Goal: Transaction & Acquisition: Purchase product/service

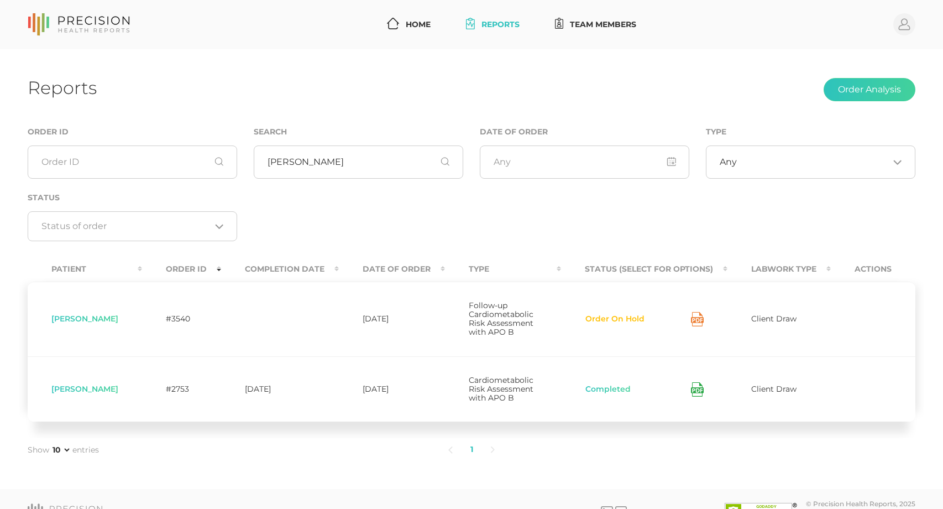
scroll to position [8, 0]
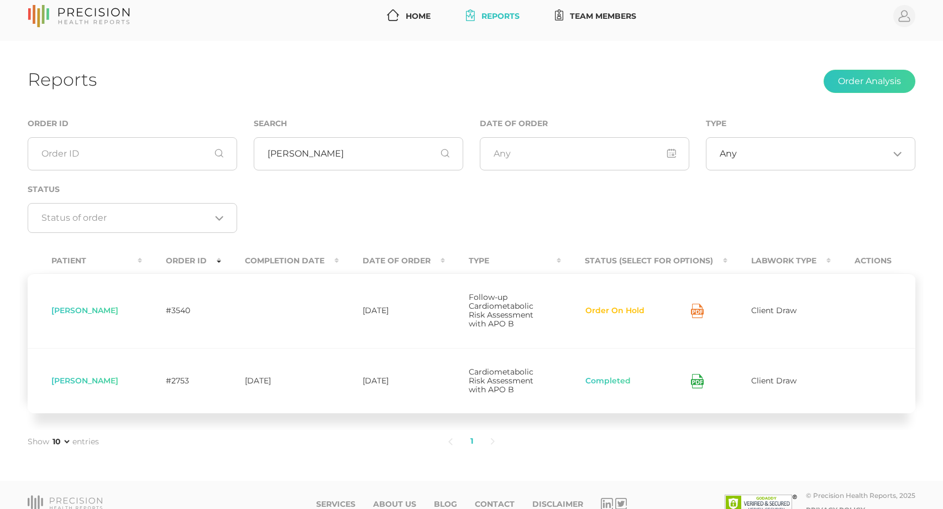
click at [80, 12] on icon at bounding box center [79, 16] width 102 height 23
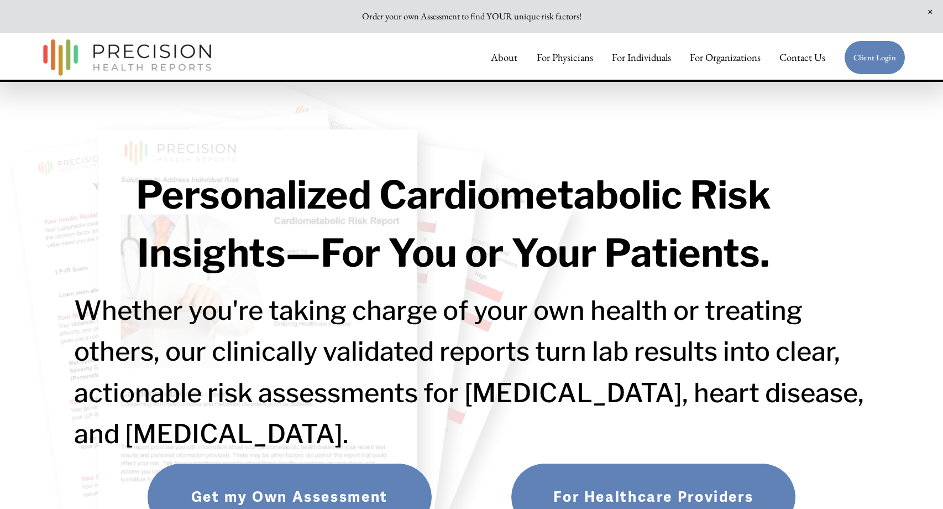
click at [107, 69] on img at bounding box center [127, 57] width 179 height 47
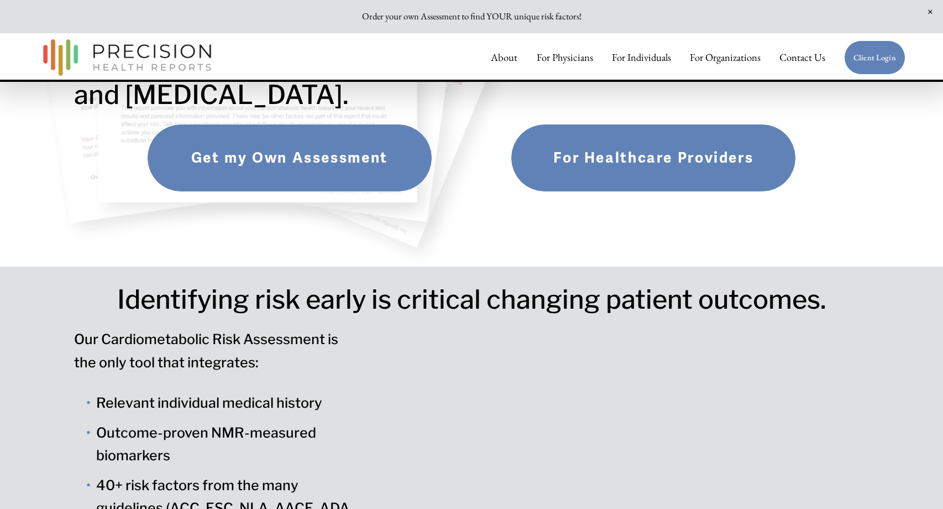
scroll to position [387, 0]
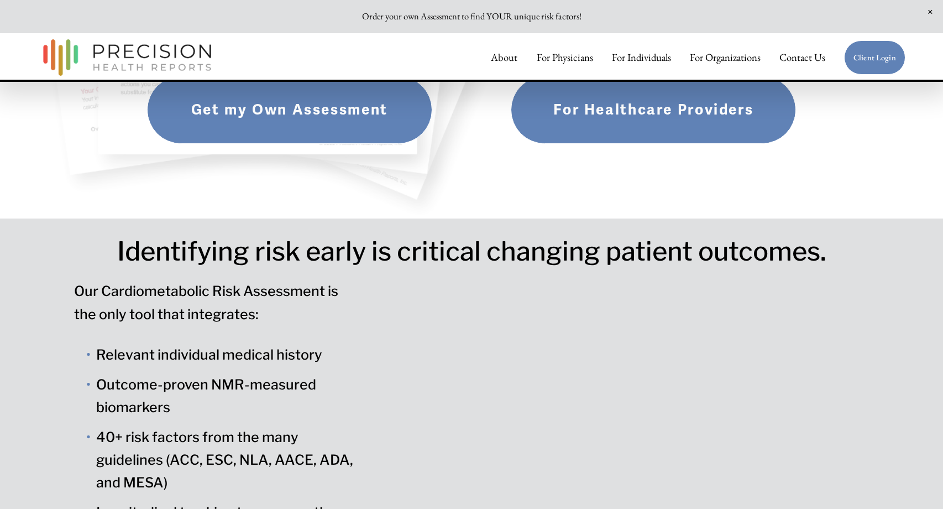
click at [638, 106] on link "For Healthcare Providers" at bounding box center [653, 110] width 285 height 68
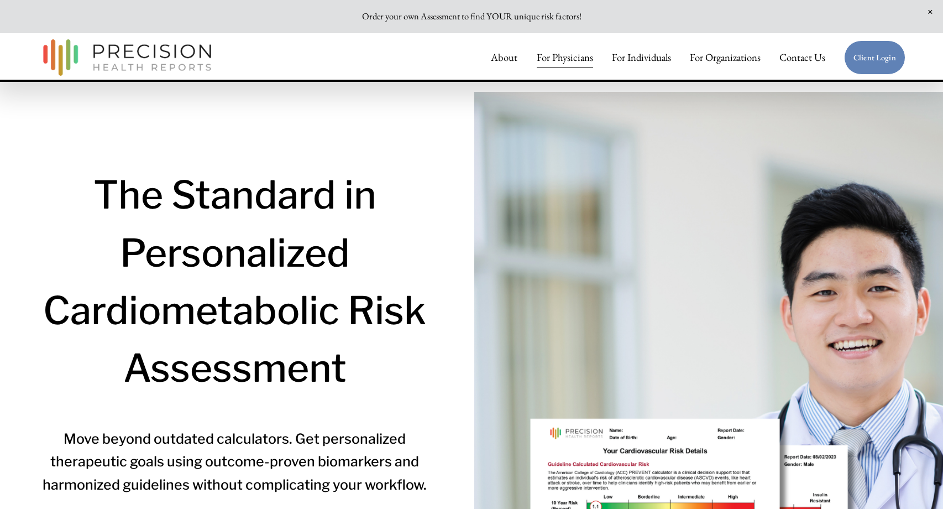
click at [871, 62] on link "Client Login" at bounding box center [874, 57] width 61 height 35
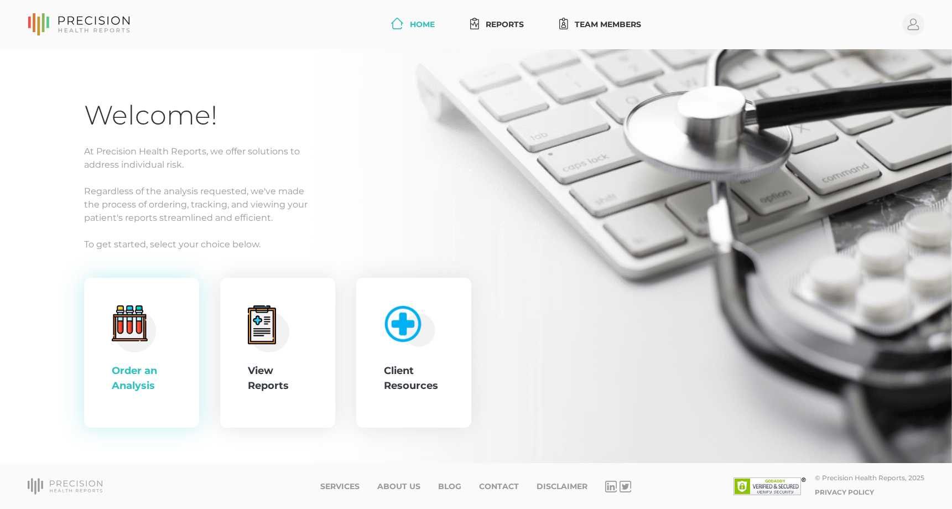
click at [153, 331] on circle at bounding box center [134, 330] width 43 height 43
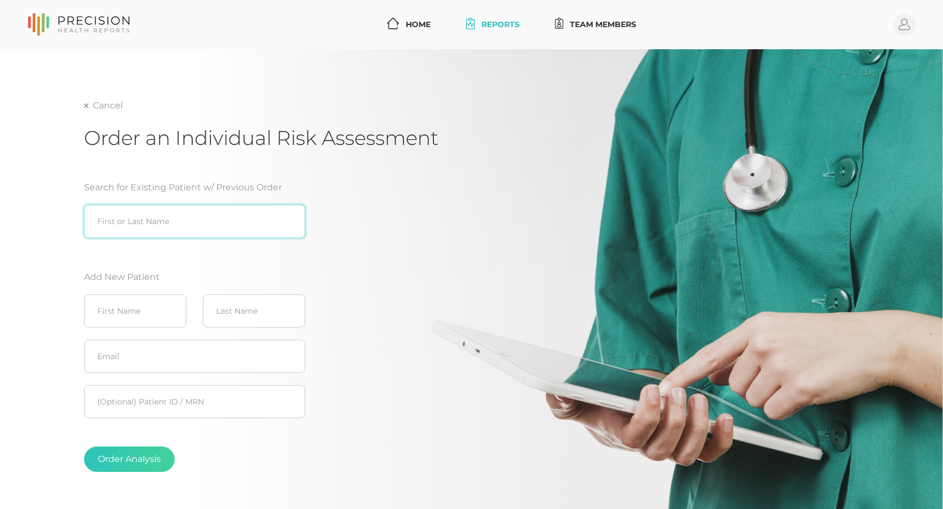
click at [158, 221] on input "search" at bounding box center [194, 221] width 221 height 33
type input "klass"
drag, startPoint x: 159, startPoint y: 307, endPoint x: 139, endPoint y: 250, distance: 60.3
click at [159, 307] on input "text" at bounding box center [135, 310] width 102 height 33
drag, startPoint x: 142, startPoint y: 224, endPoint x: 66, endPoint y: 222, distance: 75.8
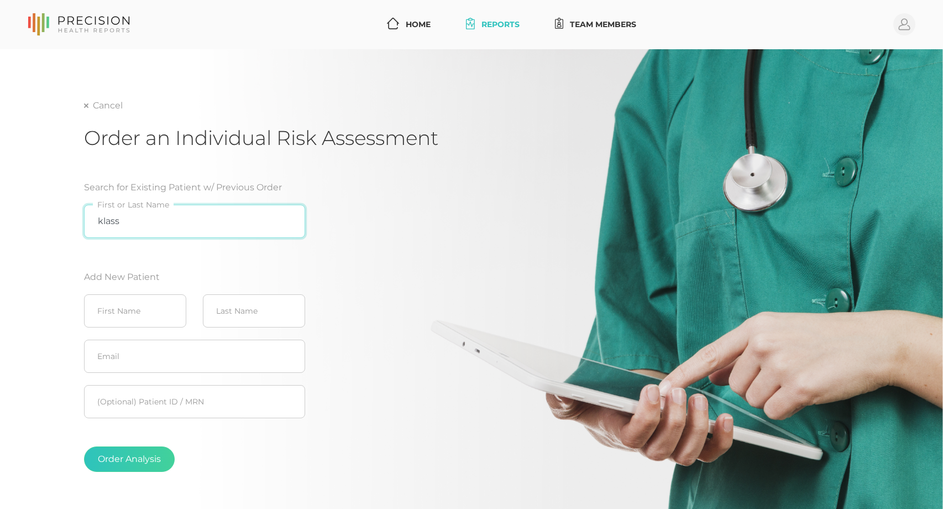
click at [66, 222] on div "Cancel Order an Individual Risk Assessment Search for Existing Patient w/ Previ…" at bounding box center [471, 285] width 943 height 472
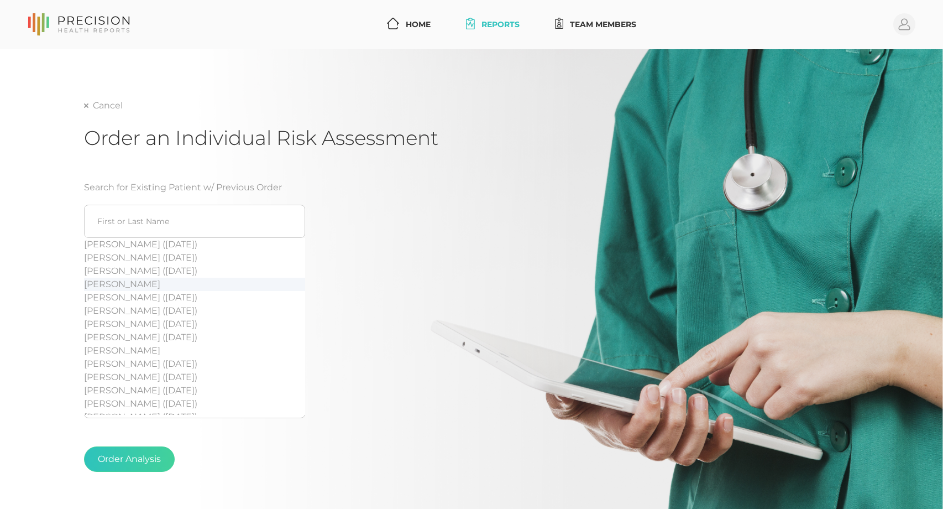
click at [404, 271] on div "Search for Existing Patient w/ Previous Order [PERSON_NAME] ([DATE]) [PERSON_NA…" at bounding box center [261, 331] width 354 height 326
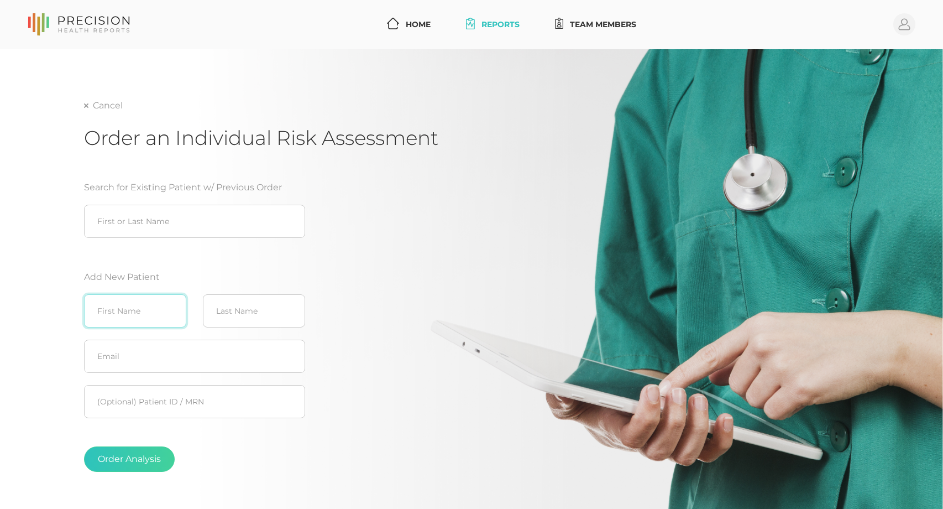
click at [106, 310] on input "text" at bounding box center [135, 310] width 102 height 33
type input "[PERSON_NAME]"
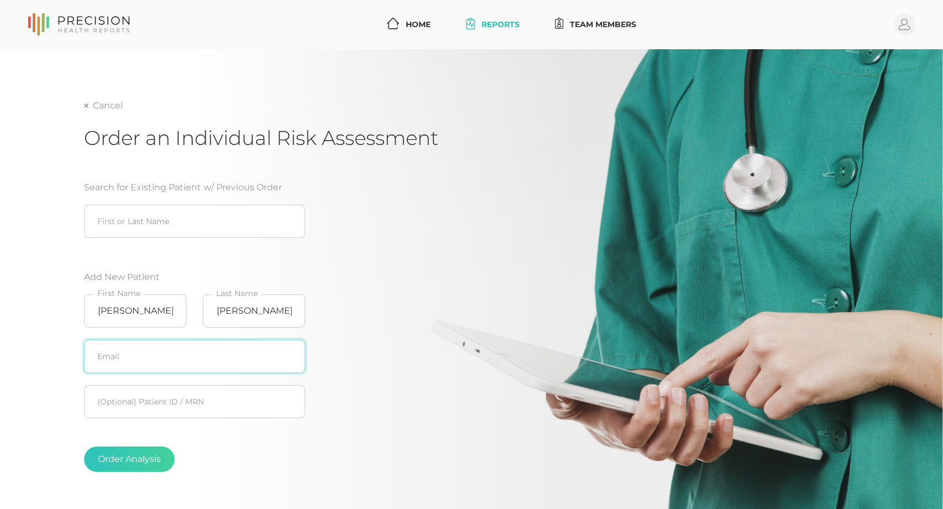
paste input "b"
type input "[EMAIL_ADDRESS][DOMAIN_NAME]"
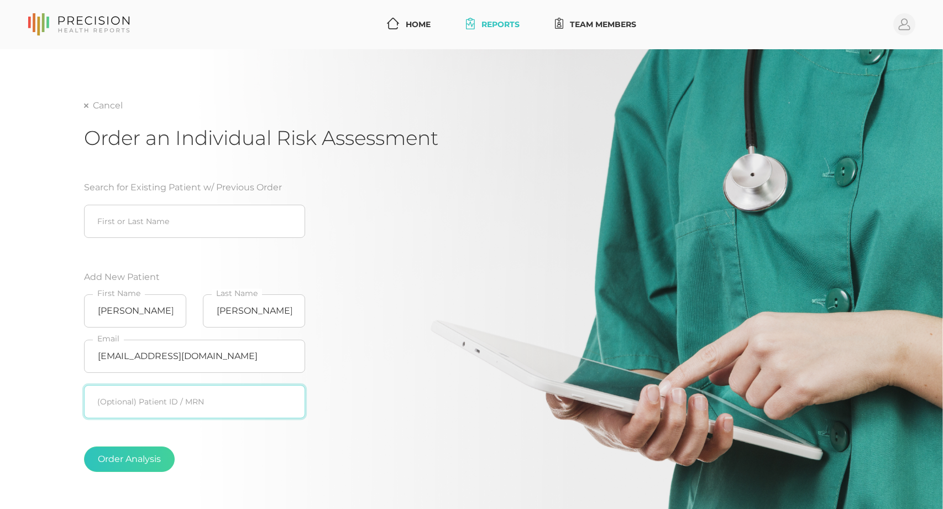
click at [198, 401] on input "text" at bounding box center [194, 401] width 221 height 33
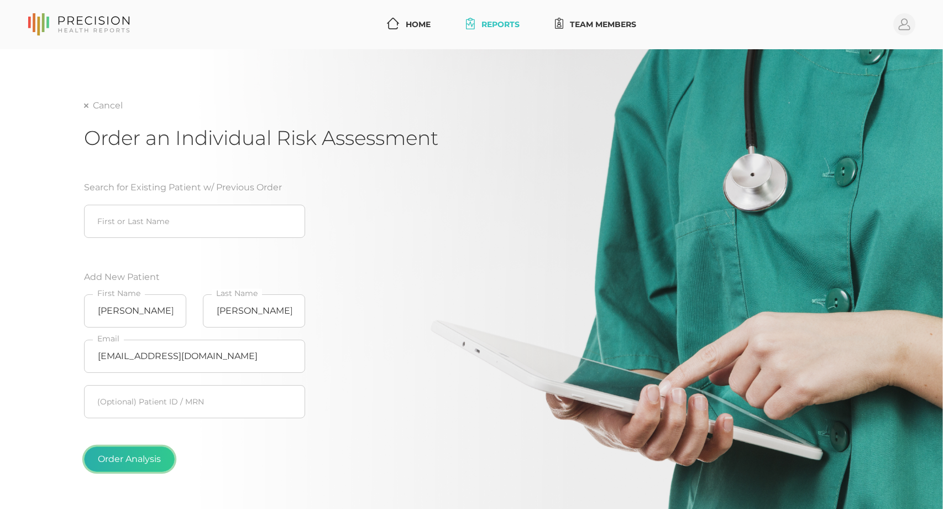
click at [152, 457] on button "Order Analysis" at bounding box center [129, 458] width 91 height 25
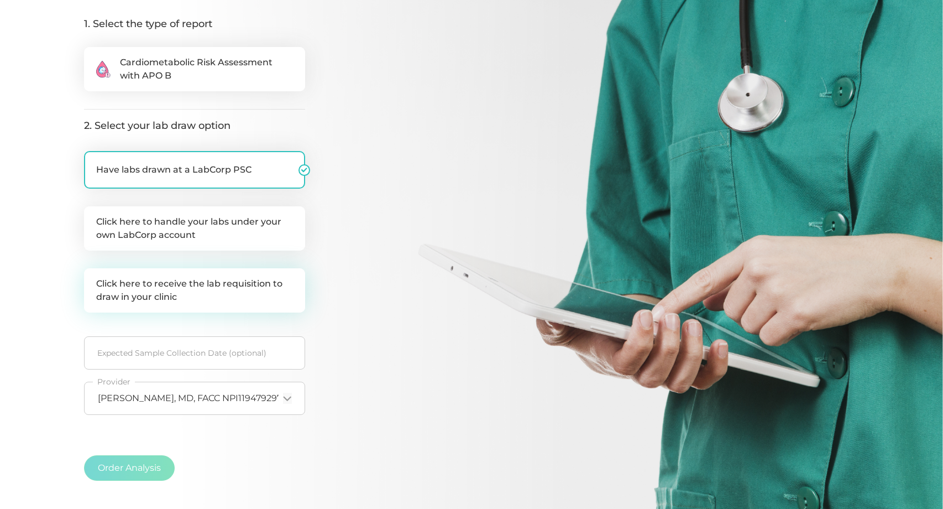
scroll to position [166, 0]
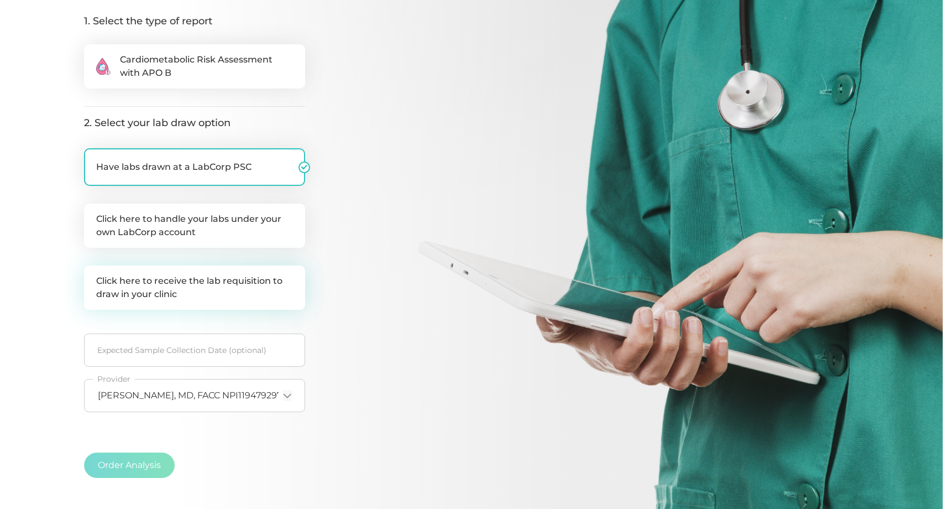
click at [197, 286] on label "Click here to receive the lab requisition to draw in your clinic" at bounding box center [194, 287] width 221 height 44
click at [93, 276] on input "Click here to receive the lab requisition to draw in your clinic" at bounding box center [88, 270] width 9 height 11
checkbox input "true"
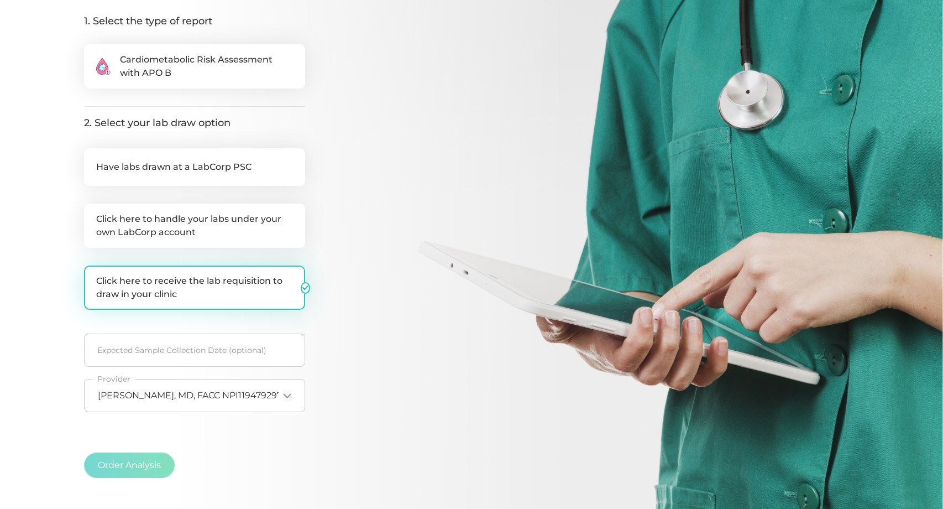
checkbox input "false"
click at [201, 82] on label ".cls-2{fill:#fa759e}.cls-4{fill:#ffd7e5}.cls-8{fill:#3a2c60} Cardiometabolic Ri…" at bounding box center [194, 66] width 221 height 44
click at [93, 55] on input ".cls-2{fill:#fa759e}.cls-4{fill:#ffd7e5}.cls-8{fill:#3a2c60} Cardiometabolic Ri…" at bounding box center [88, 49] width 9 height 11
radio input "true"
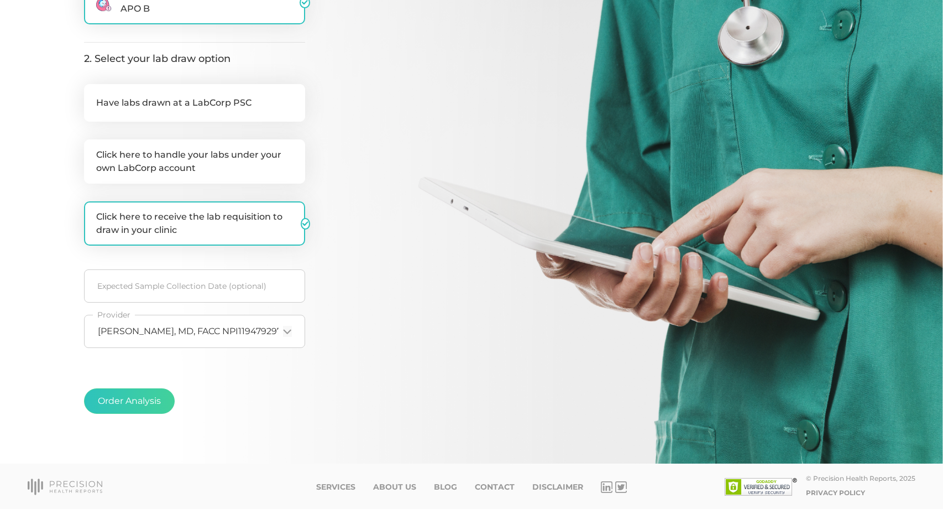
scroll to position [231, 0]
click at [194, 220] on label "Click here to receive the lab requisition to draw in your clinic" at bounding box center [194, 223] width 221 height 44
click at [93, 212] on input "Click here to receive the lab requisition to draw in your clinic" at bounding box center [88, 206] width 9 height 11
checkbox input "false"
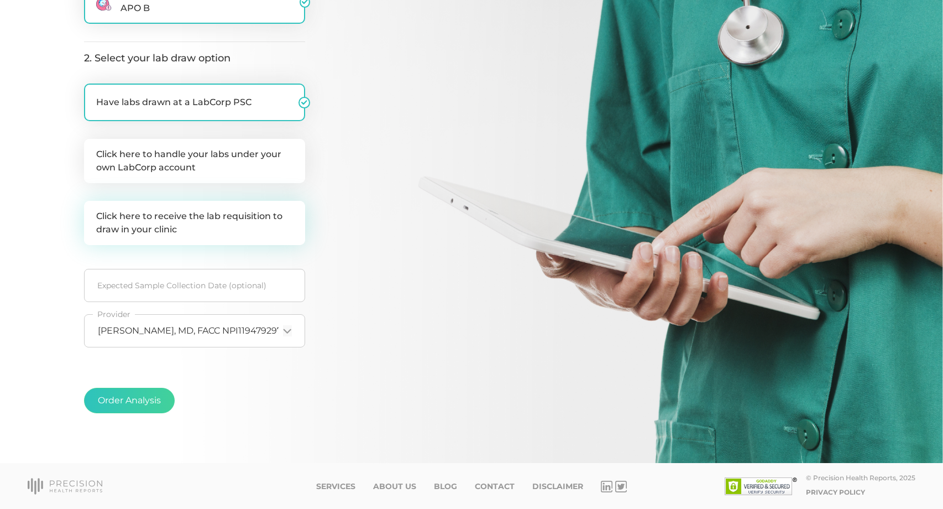
checkbox input "true"
click at [236, 224] on label "Click here to receive the lab requisition to draw in your clinic" at bounding box center [194, 223] width 221 height 44
click at [93, 212] on input "Click here to receive the lab requisition to draw in your clinic" at bounding box center [88, 206] width 9 height 11
checkbox input "true"
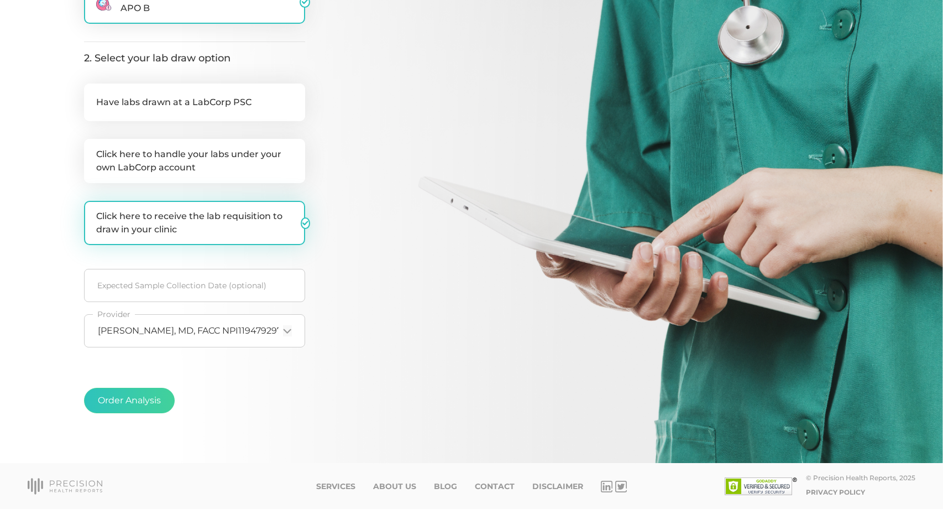
checkbox input "false"
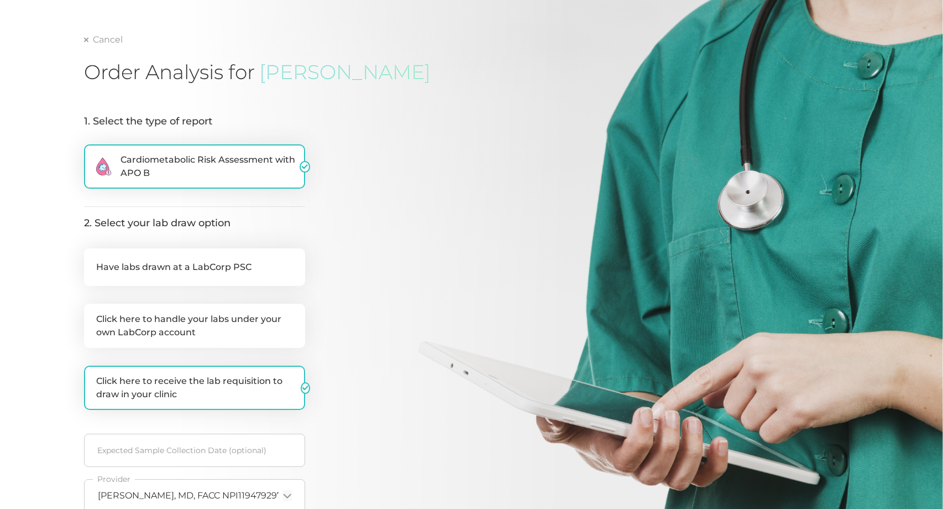
scroll to position [65, 0]
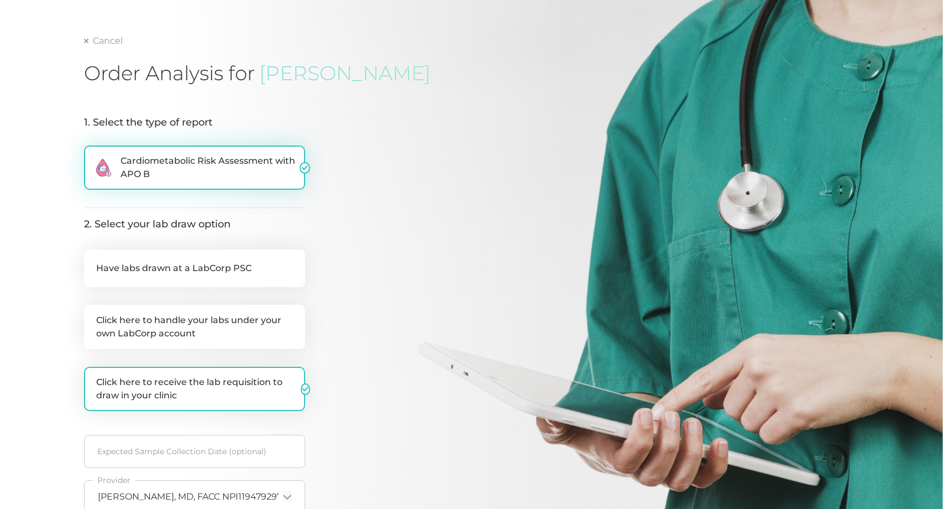
click at [208, 157] on span "Cardiometabolic Risk Assessment with APO B" at bounding box center [210, 167] width 179 height 27
click at [93, 156] on input ".cls-2{fill:#fa759e}.cls-4{fill:#ffd7e5}.cls-8{fill:#3a2c60} Cardiometabolic Ri…" at bounding box center [88, 150] width 9 height 11
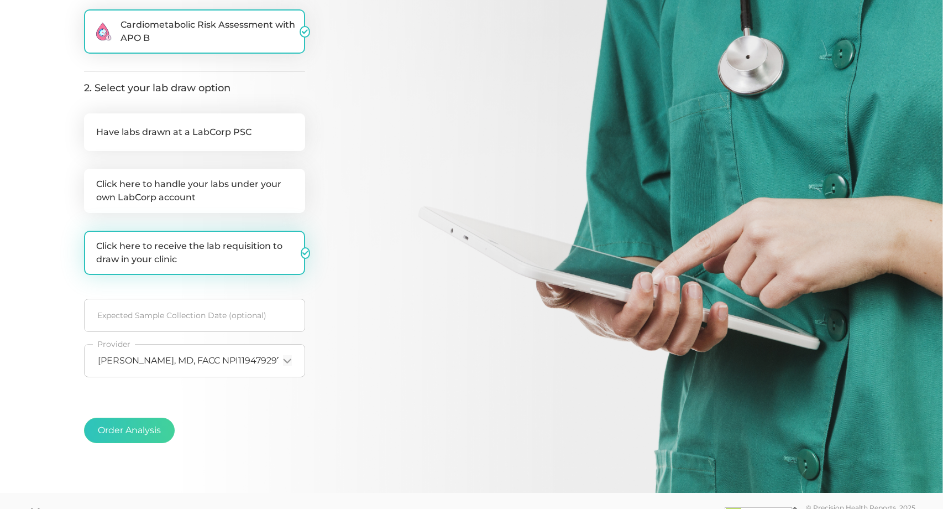
scroll to position [231, 0]
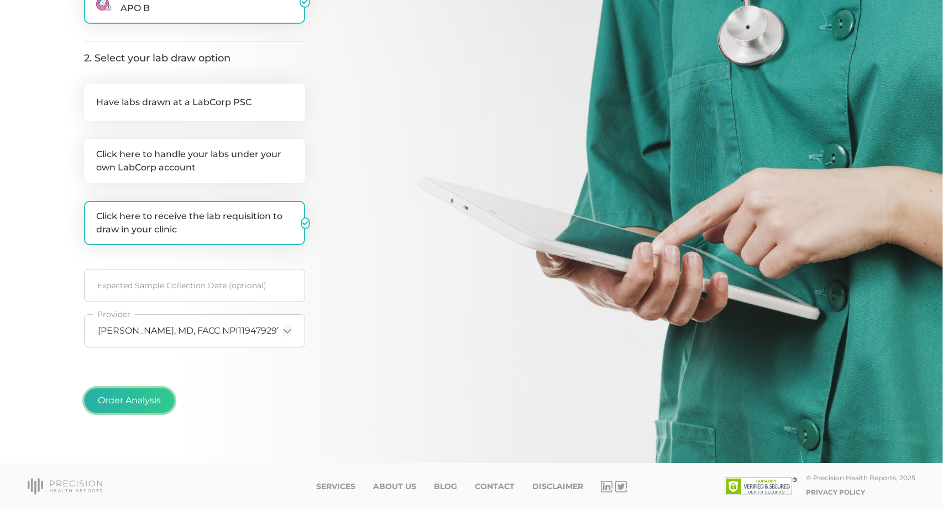
click at [134, 408] on button "Order Analysis" at bounding box center [129, 400] width 91 height 25
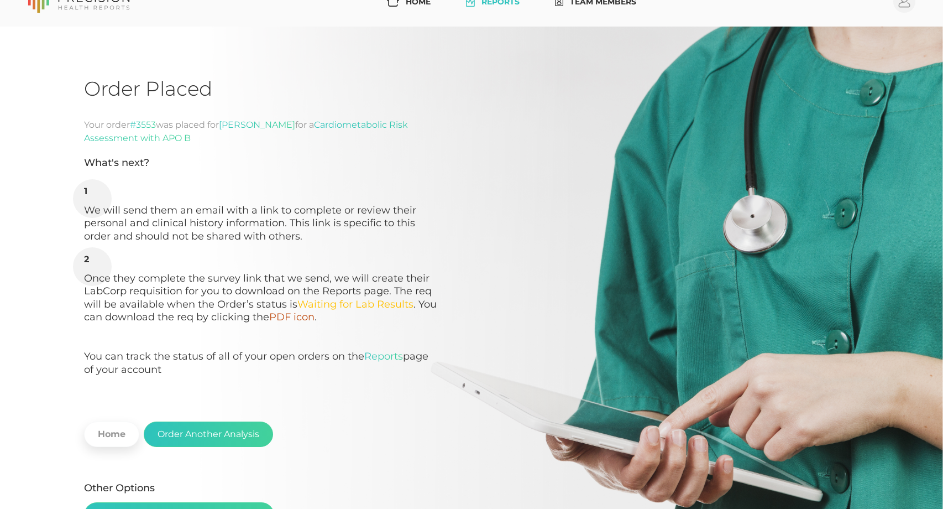
scroll to position [21, 0]
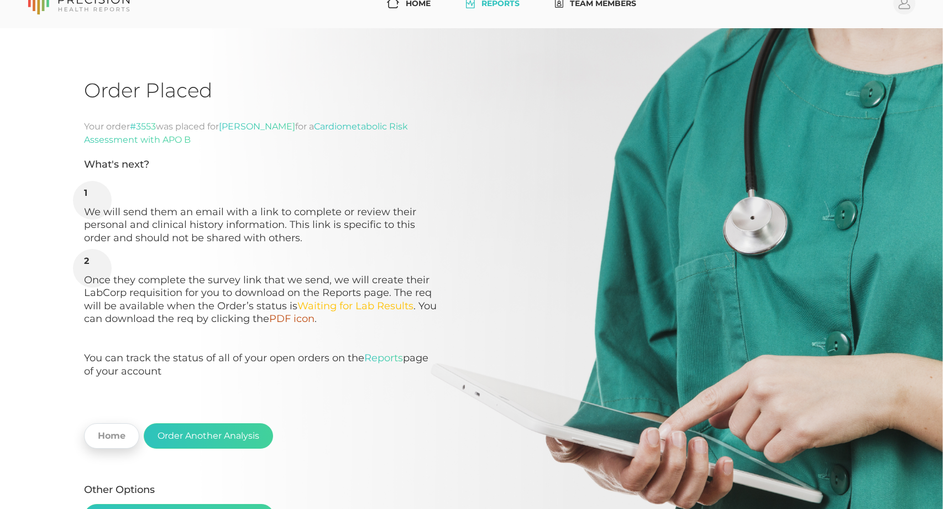
click at [118, 436] on link "Home" at bounding box center [111, 435] width 55 height 25
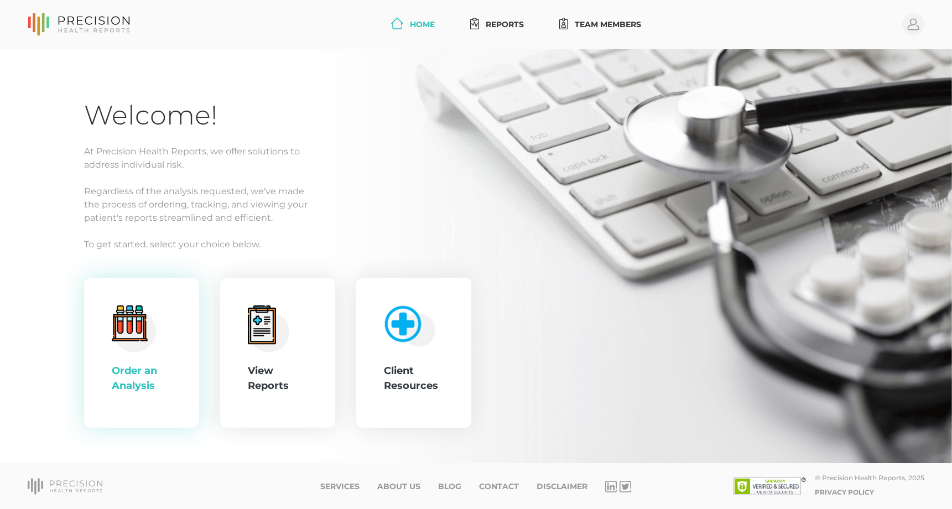
click at [126, 354] on div ".cls-4{fill:#f3f3f3}.cls-5{fill:#e4e4e4}.cls-6{fill:#bbf7ff}.cls-7{fill:#8bf0ff…" at bounding box center [142, 352] width 60 height 95
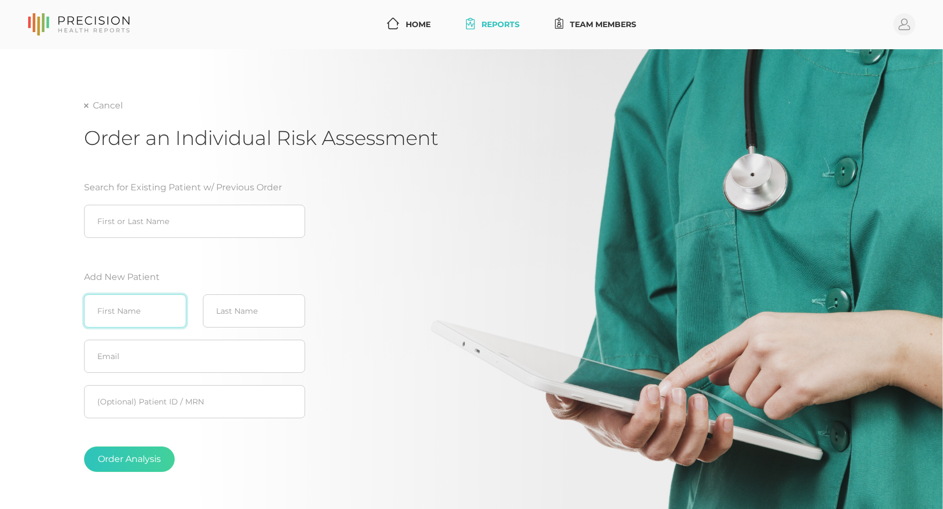
click at [141, 319] on input "text" at bounding box center [135, 310] width 102 height 33
type input "n"
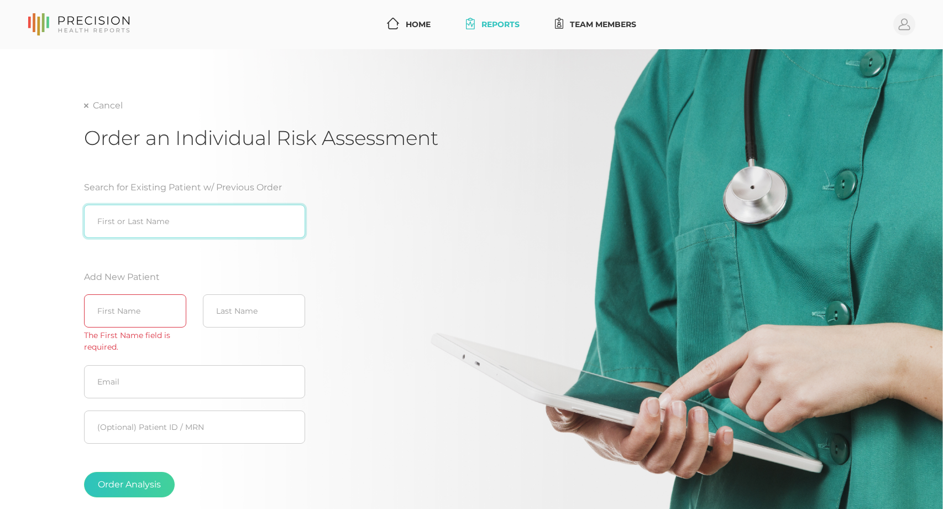
click at [168, 226] on input "search" at bounding box center [194, 221] width 221 height 33
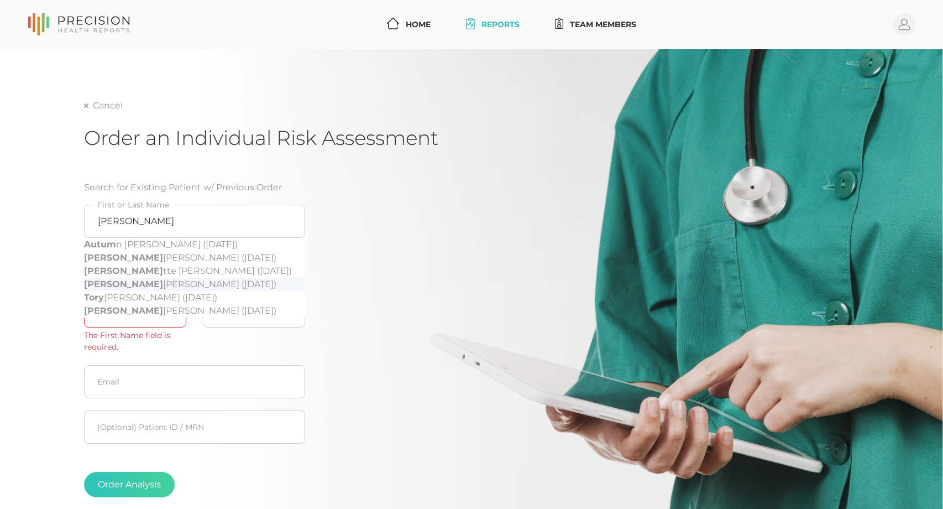
click at [174, 285] on div "[PERSON_NAME] [PERSON_NAME] ([DATE])" at bounding box center [194, 284] width 221 height 13
type input "[PERSON_NAME] ([DATE])"
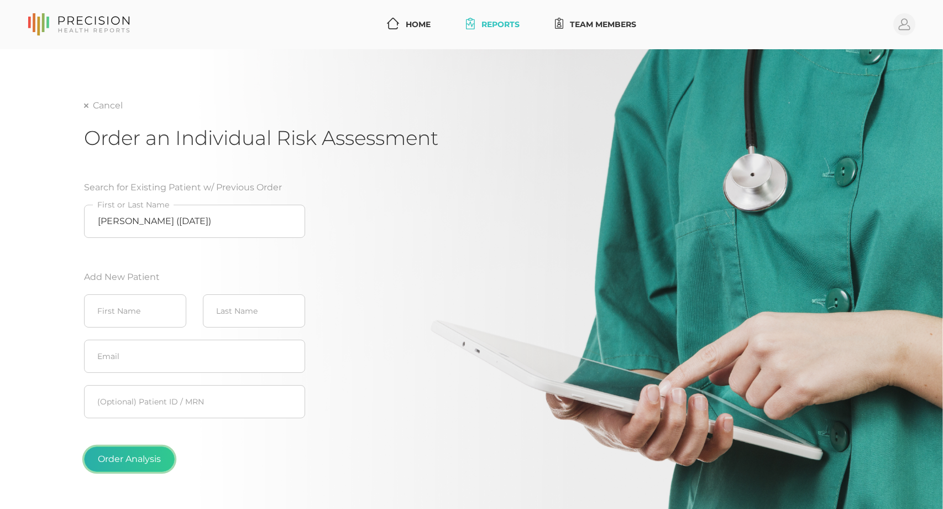
click at [135, 458] on button "Order Analysis" at bounding box center [129, 458] width 91 height 25
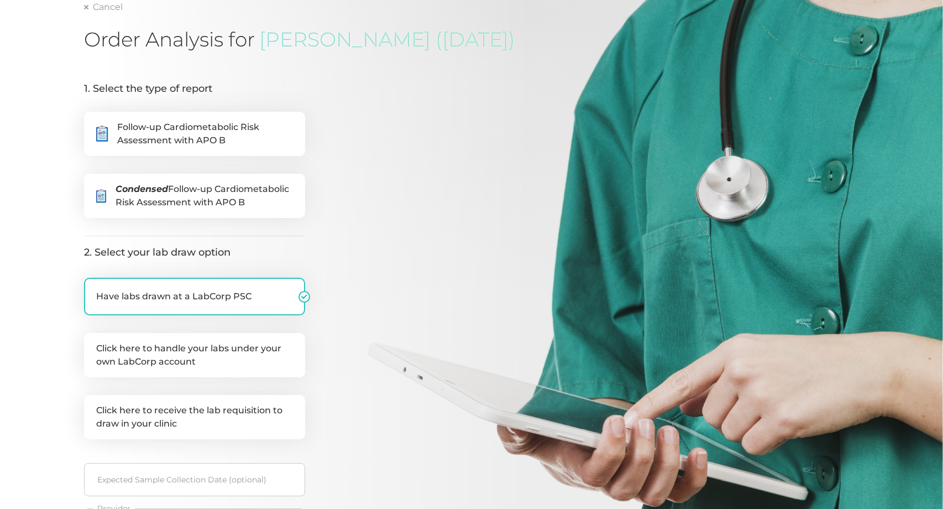
scroll to position [111, 0]
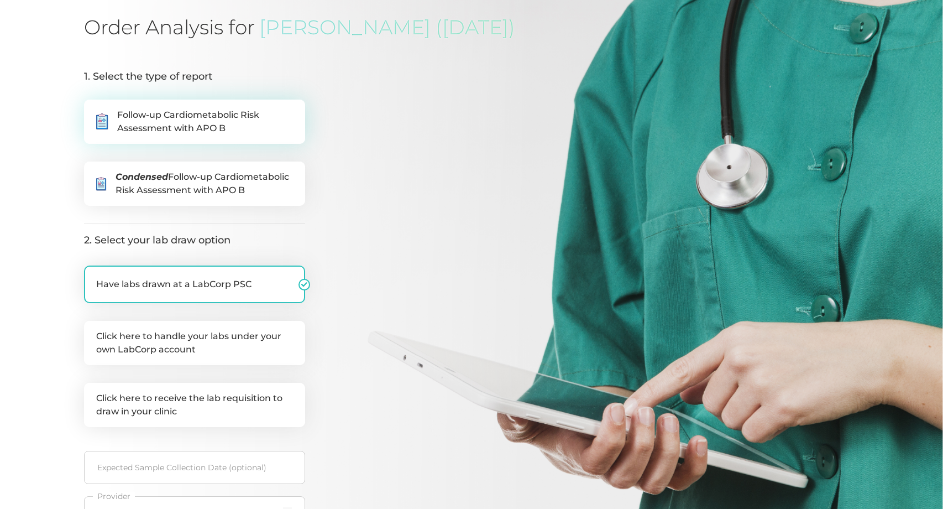
click at [261, 128] on span "Follow-up Cardiometabolic Risk Assessment with APO B" at bounding box center [205, 121] width 176 height 27
click at [93, 111] on input ".cls-5{fill:#fff}.cls-8{fill:#3a2c60} Follow-up Cardiometabolic Risk Assessment…" at bounding box center [88, 105] width 9 height 11
radio input "true"
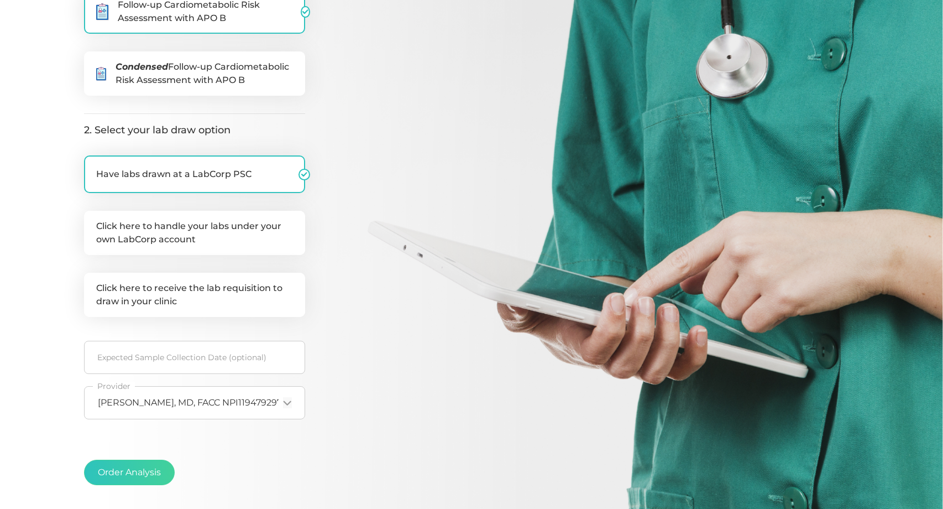
scroll to position [221, 0]
click at [260, 299] on label "Click here to receive the lab requisition to draw in your clinic" at bounding box center [194, 294] width 221 height 44
click at [93, 283] on input "Click here to receive the lab requisition to draw in your clinic" at bounding box center [88, 277] width 9 height 11
checkbox input "true"
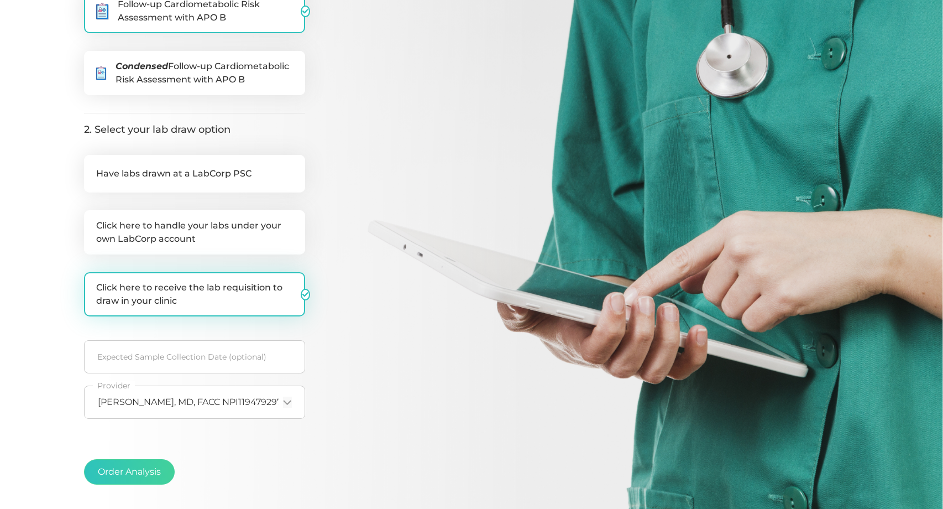
checkbox input "false"
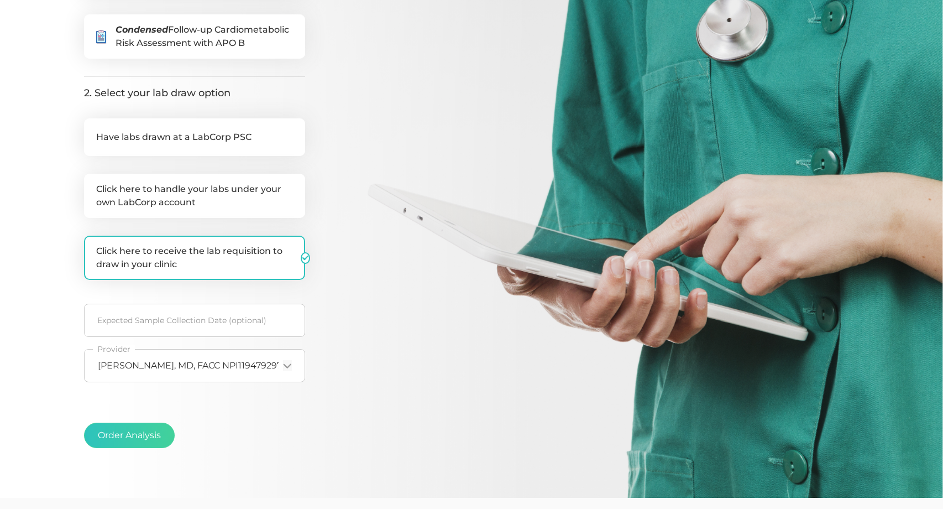
scroll to position [276, 0]
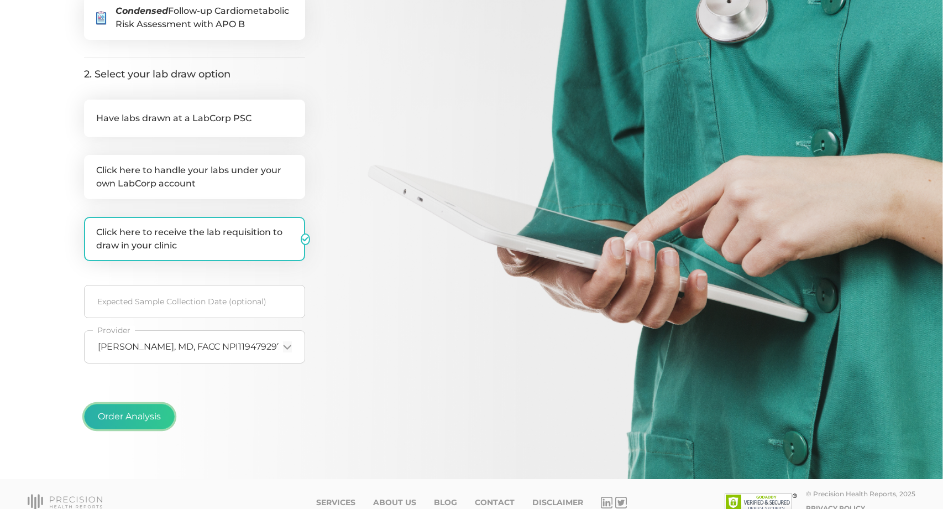
click at [143, 412] on button "Order Analysis" at bounding box center [129, 416] width 91 height 25
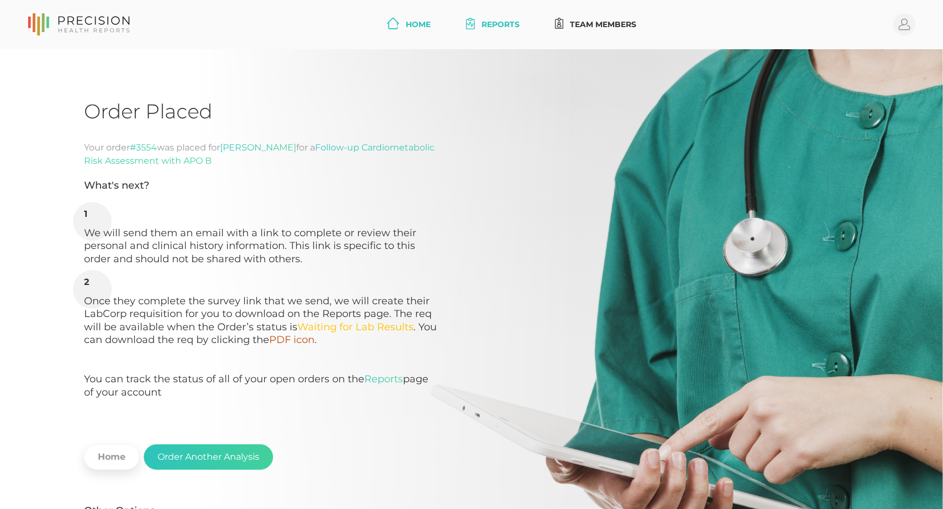
click at [415, 22] on link "Home" at bounding box center [409, 24] width 53 height 20
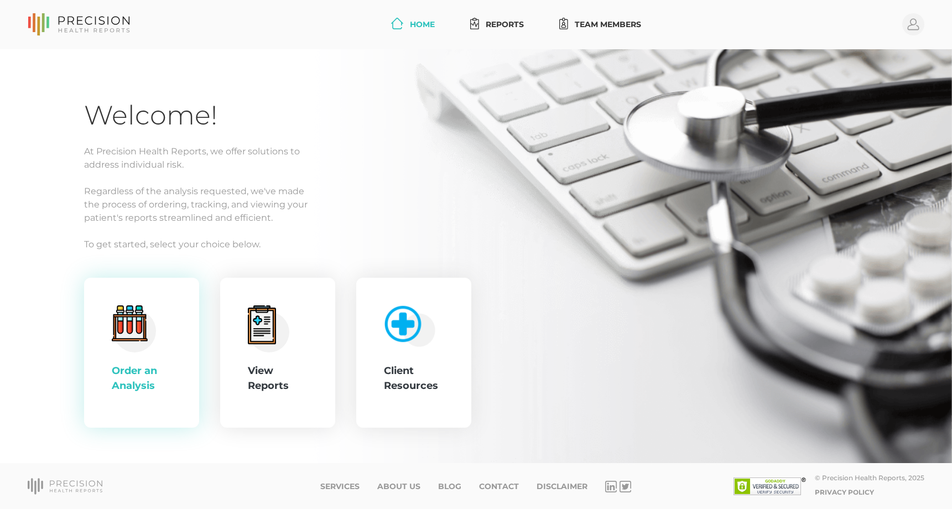
click at [174, 362] on div ".cls-4{fill:#f3f3f3}.cls-5{fill:#e4e4e4}.cls-6{fill:#bbf7ff}.cls-7{fill:#8bf0ff…" at bounding box center [141, 353] width 115 height 150
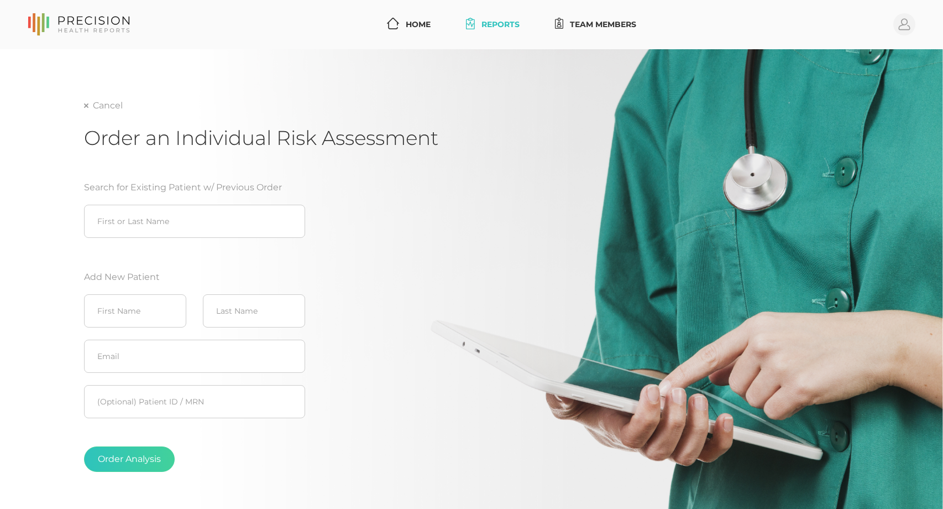
click at [501, 23] on link "Reports" at bounding box center [493, 24] width 62 height 20
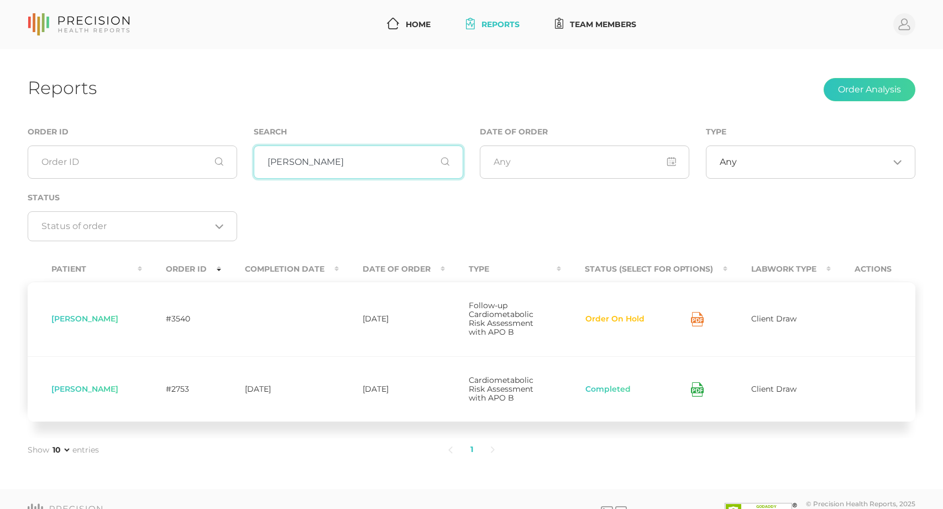
drag, startPoint x: 382, startPoint y: 173, endPoint x: 169, endPoint y: 165, distance: 213.0
click at [169, 165] on div "Order ID Search [PERSON_NAME] Date of Order Type Any Loading... Status Loading.…" at bounding box center [471, 189] width 905 height 128
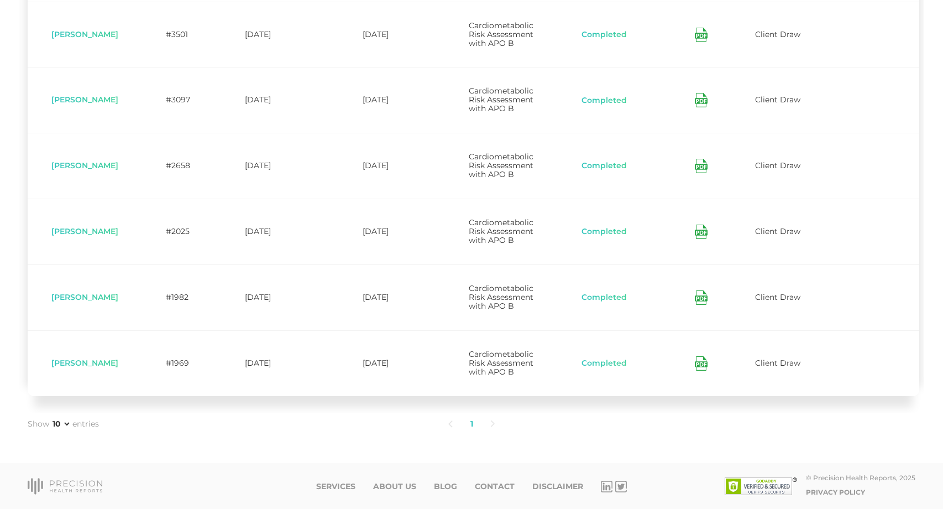
scroll to position [133, 0]
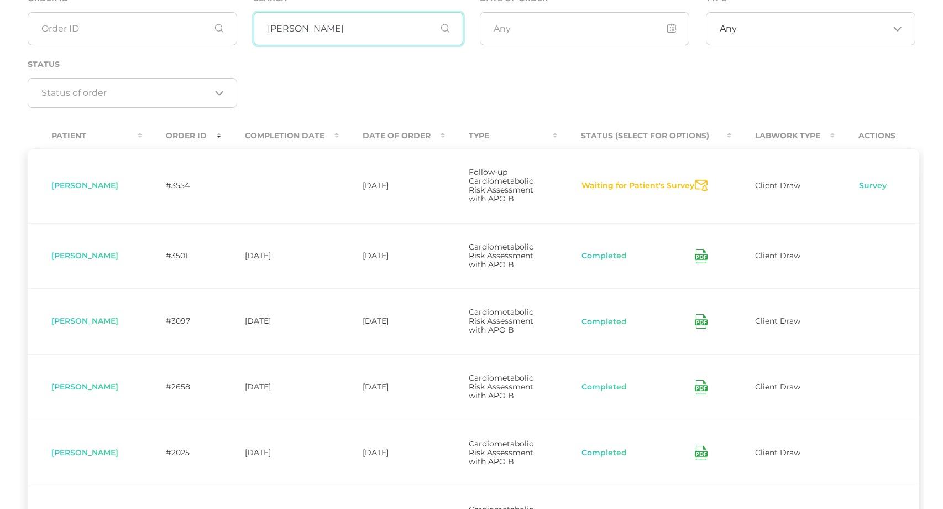
type input "[PERSON_NAME]"
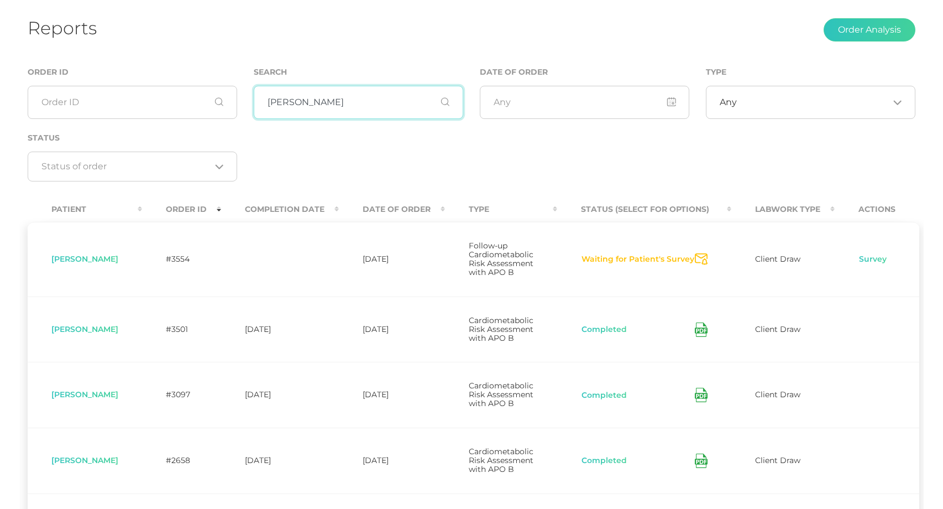
scroll to position [0, 0]
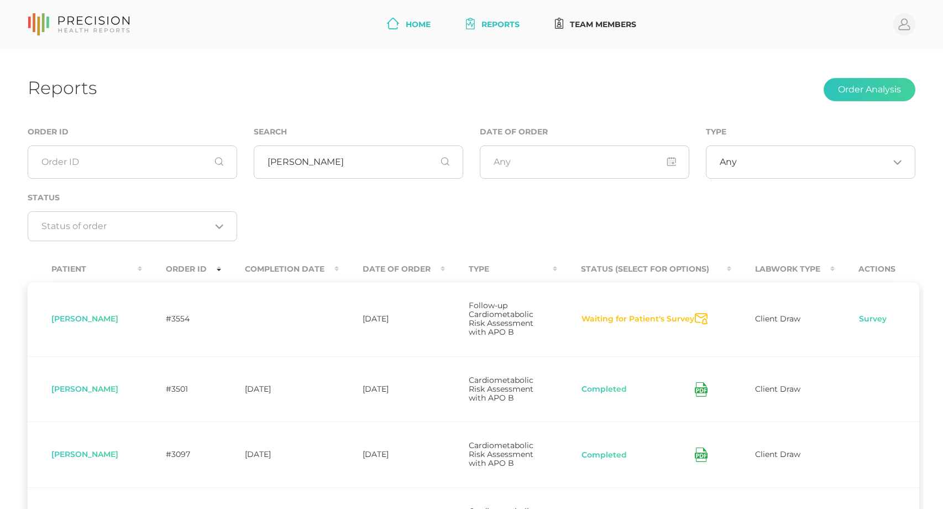
click at [410, 23] on link "Home" at bounding box center [409, 24] width 53 height 20
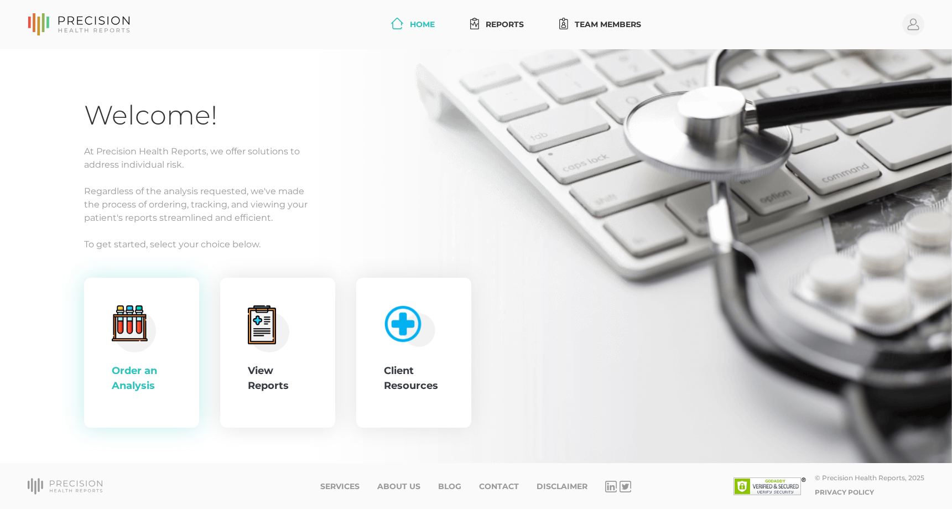
click at [138, 377] on div "Order an Analysis" at bounding box center [142, 378] width 60 height 30
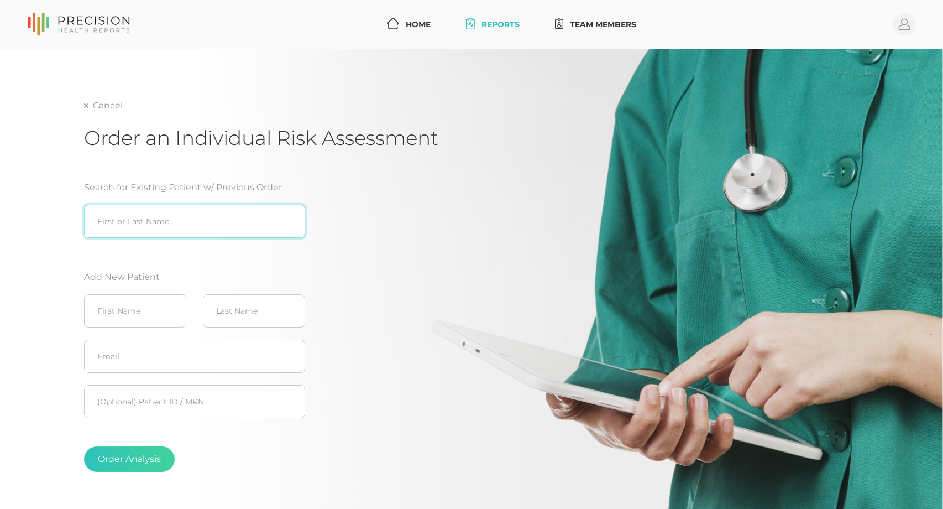
click at [146, 230] on input "search" at bounding box center [194, 221] width 221 height 33
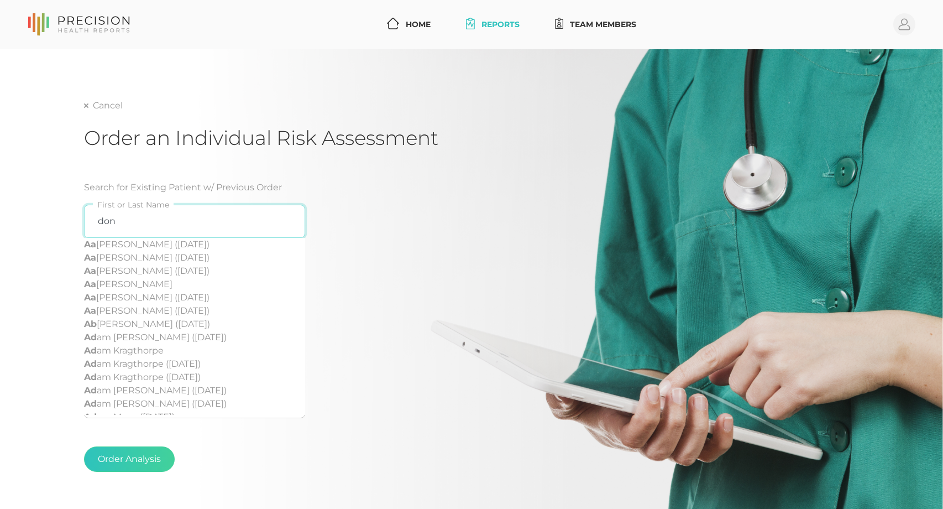
type input "[PERSON_NAME]"
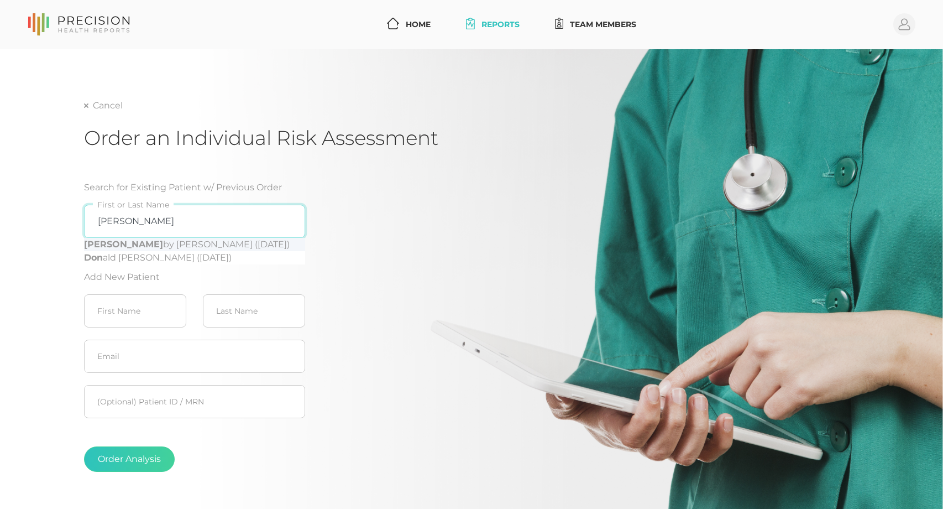
click at [289, 220] on input "[PERSON_NAME]" at bounding box center [194, 221] width 221 height 33
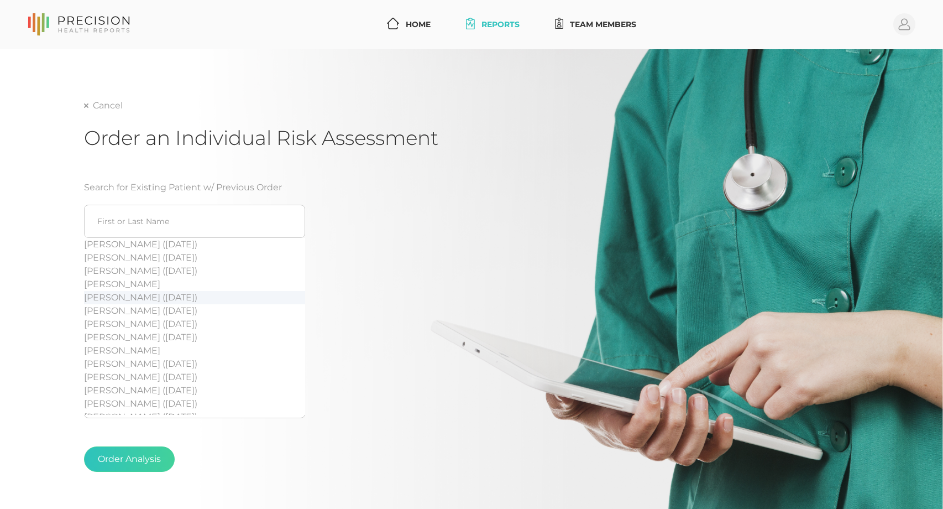
click at [407, 291] on div "Search for Existing Patient w/ Previous Order [PERSON_NAME] ([DATE]) [PERSON_NA…" at bounding box center [261, 331] width 354 height 326
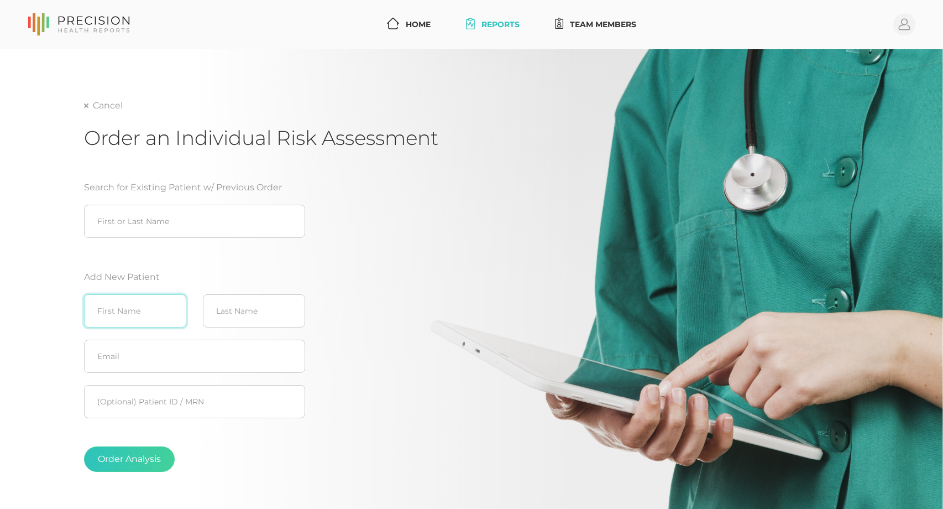
click at [126, 308] on input "text" at bounding box center [135, 310] width 102 height 33
type input "[PERSON_NAME]"
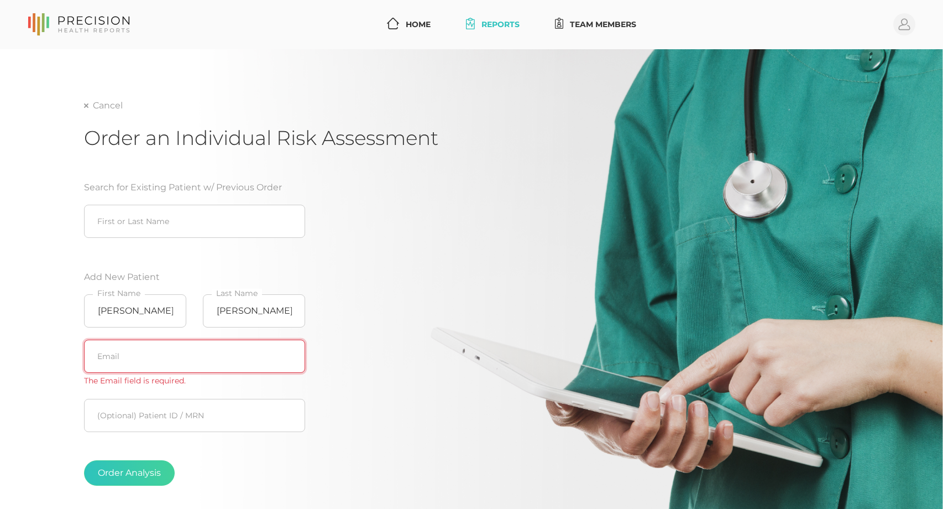
click at [145, 347] on input "text" at bounding box center [194, 356] width 221 height 33
click at [122, 362] on input "text" at bounding box center [194, 356] width 221 height 33
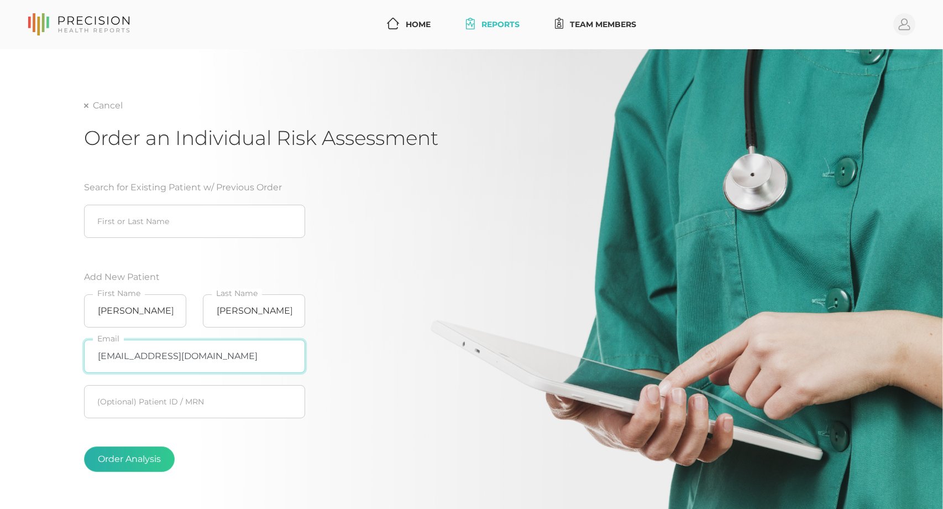
type input "[EMAIL_ADDRESS][DOMAIN_NAME]"
click at [121, 458] on button "Order Analysis" at bounding box center [129, 458] width 91 height 25
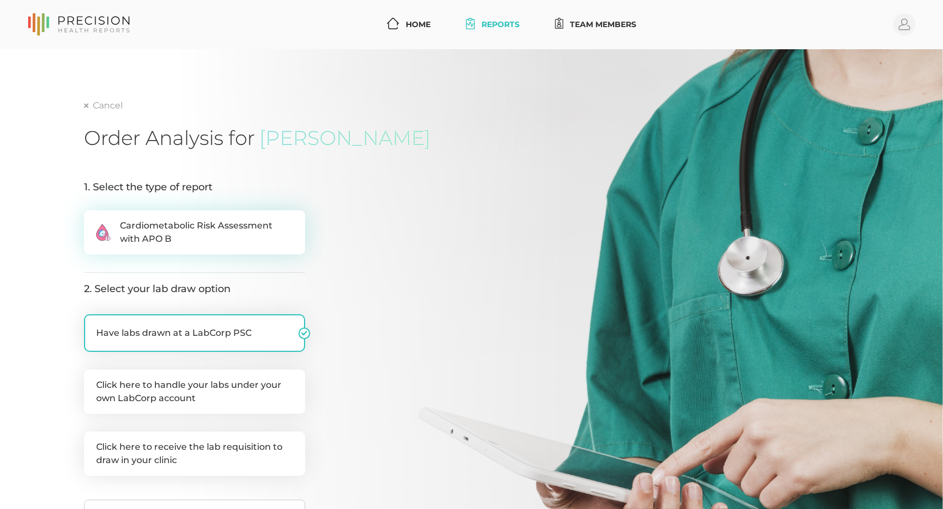
click at [226, 221] on span "Cardiometabolic Risk Assessment with APO B" at bounding box center [206, 232] width 173 height 27
click at [93, 221] on input ".cls-2{fill:#fa759e}.cls-4{fill:#ffd7e5}.cls-8{fill:#3a2c60} Cardiometabolic Ri…" at bounding box center [88, 215] width 9 height 11
radio input "true"
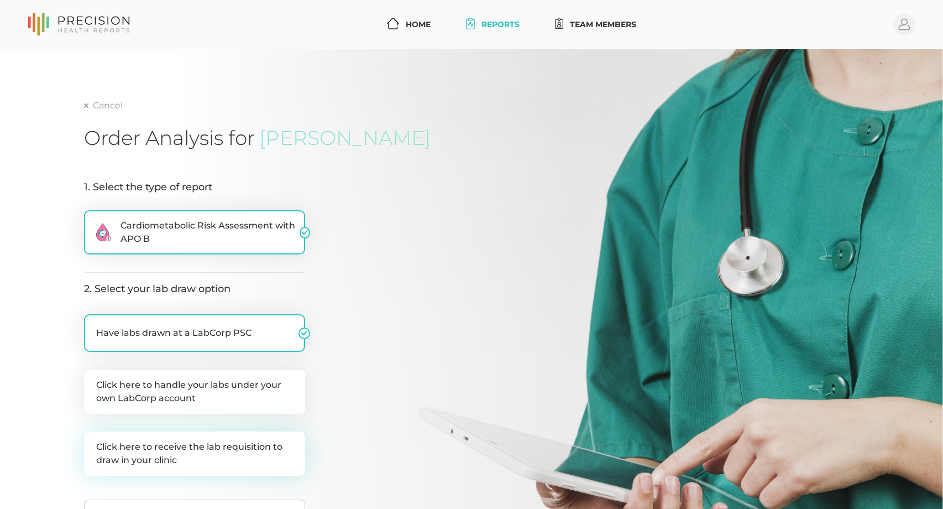
click at [269, 435] on label "Click here to receive the lab requisition to draw in your clinic" at bounding box center [194, 453] width 221 height 44
click at [93, 435] on input "Click here to receive the lab requisition to draw in your clinic" at bounding box center [88, 436] width 9 height 11
checkbox input "true"
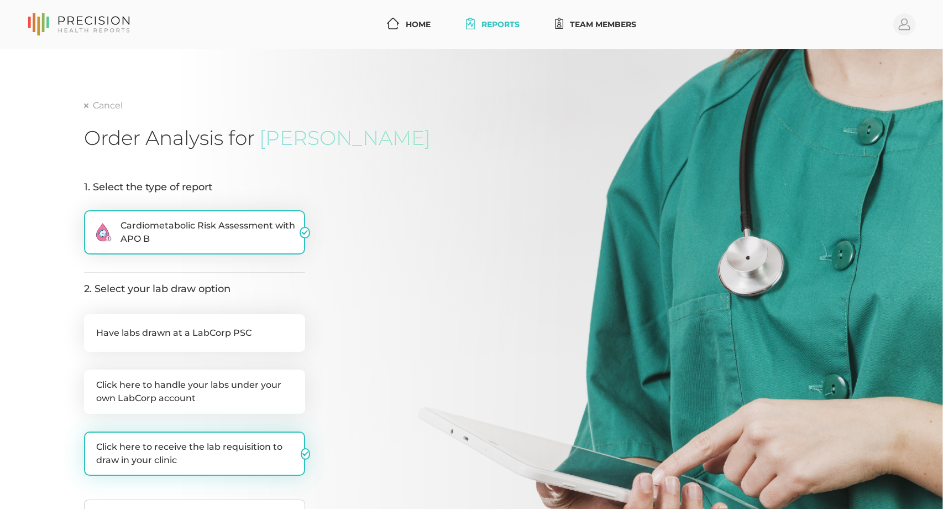
checkbox input "false"
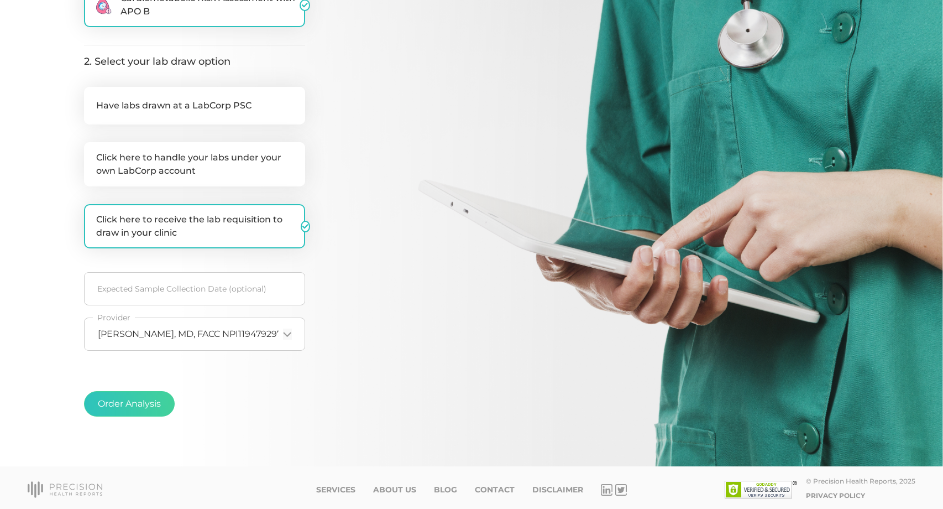
scroll to position [231, 0]
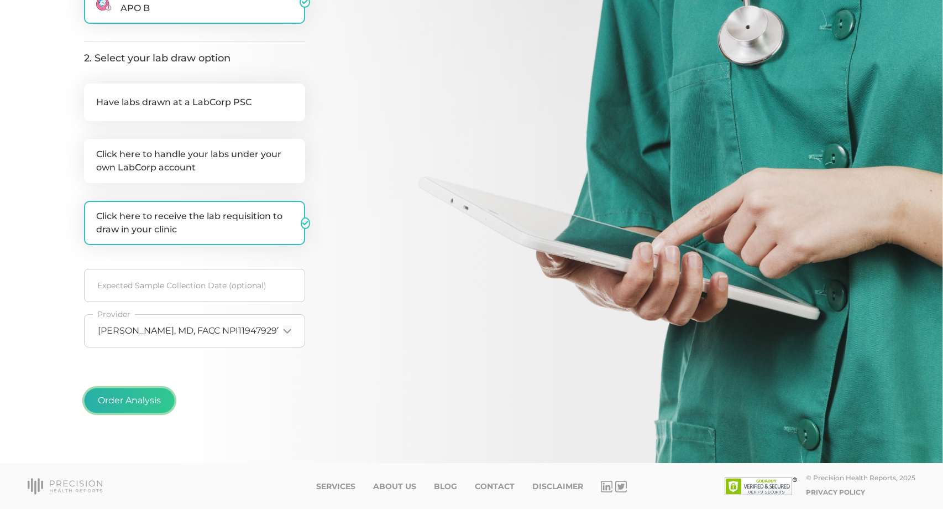
click at [162, 405] on button "Order Analysis" at bounding box center [129, 400] width 91 height 25
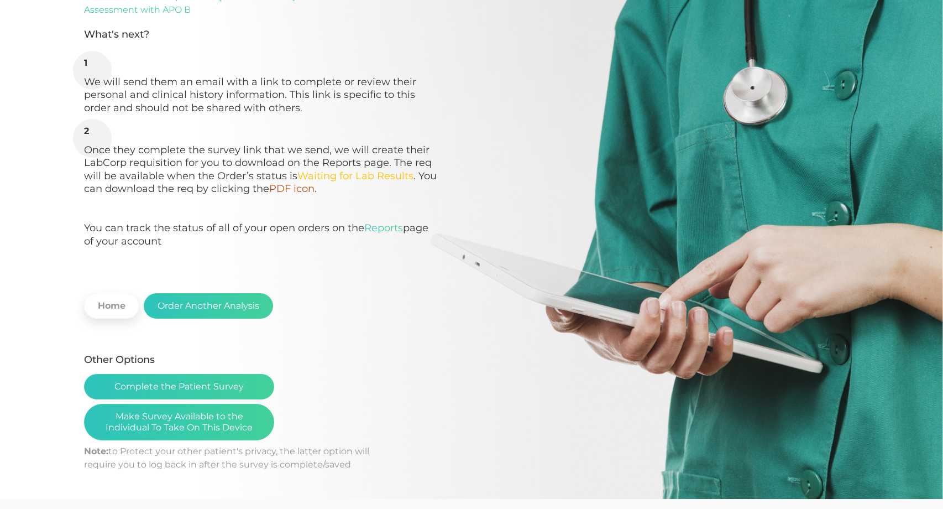
scroll to position [132, 0]
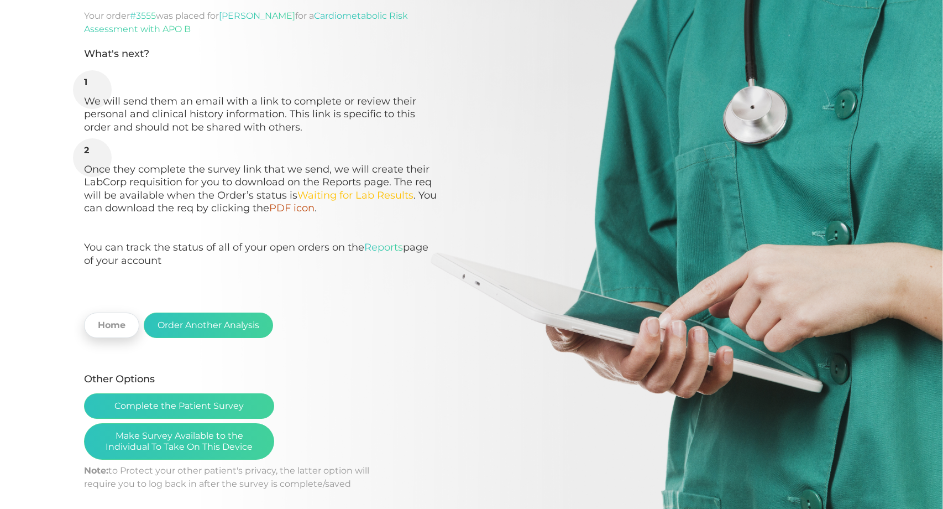
click at [103, 326] on link "Home" at bounding box center [111, 324] width 55 height 25
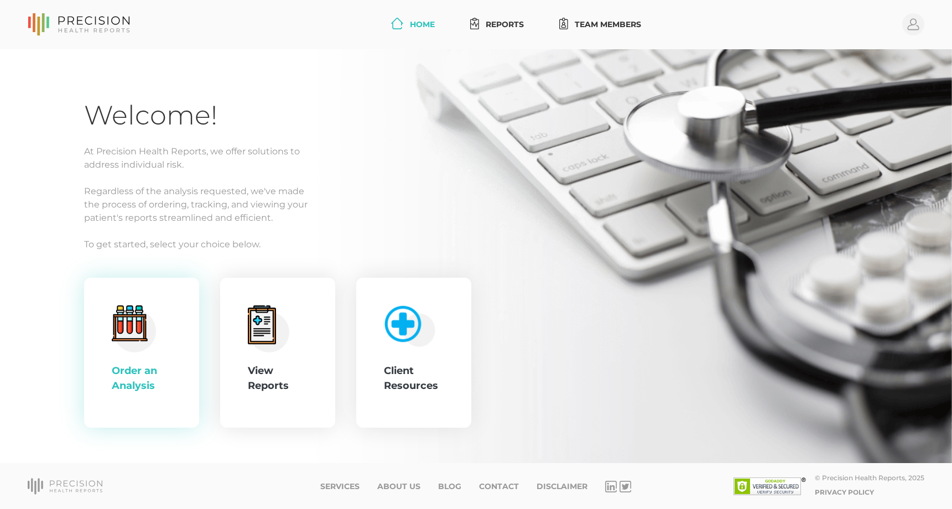
click at [175, 368] on div ".cls-4{fill:#f3f3f3}.cls-5{fill:#e4e4e4}.cls-6{fill:#bbf7ff}.cls-7{fill:#8bf0ff…" at bounding box center [141, 353] width 115 height 150
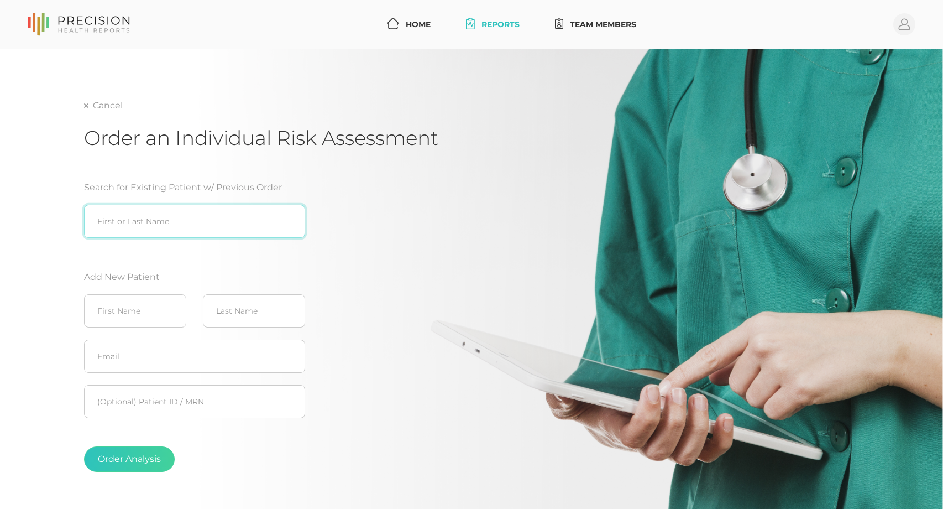
click at [158, 219] on input "search" at bounding box center [194, 221] width 221 height 33
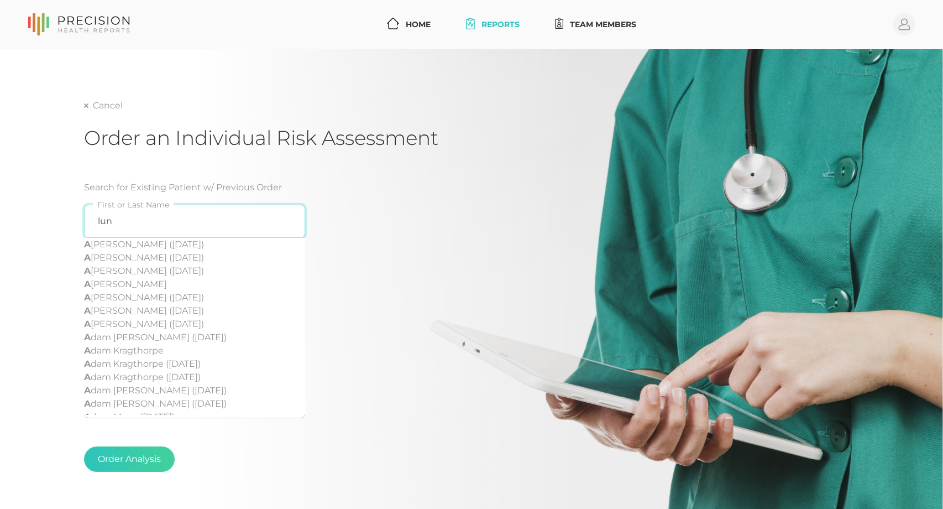
type input "[PERSON_NAME]"
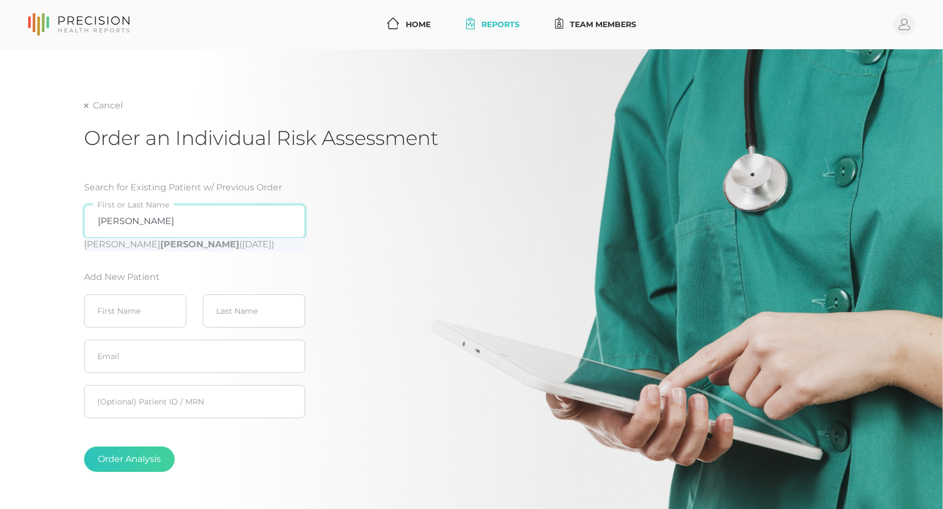
click at [289, 221] on input "[PERSON_NAME]" at bounding box center [194, 221] width 221 height 33
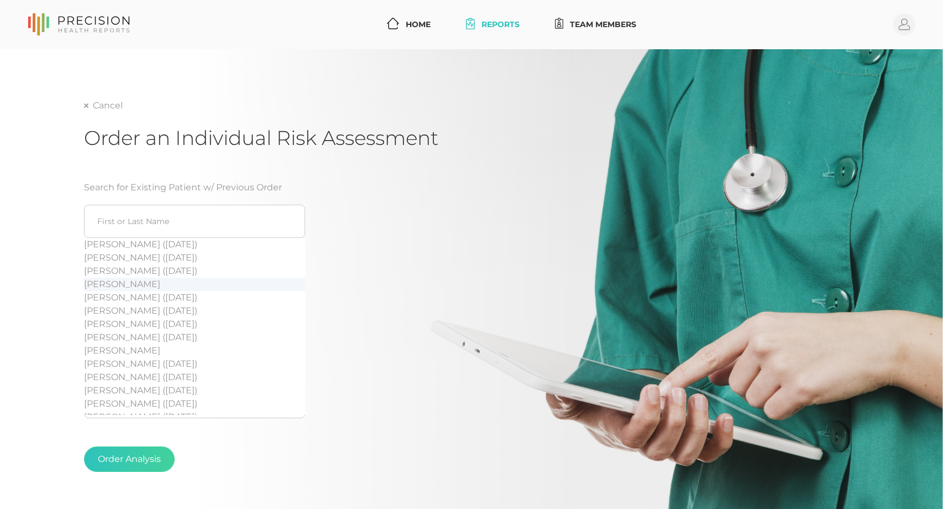
click at [414, 290] on div "Search for Existing Patient w/ Previous Order [PERSON_NAME] ([DATE]) [PERSON_NA…" at bounding box center [261, 331] width 354 height 326
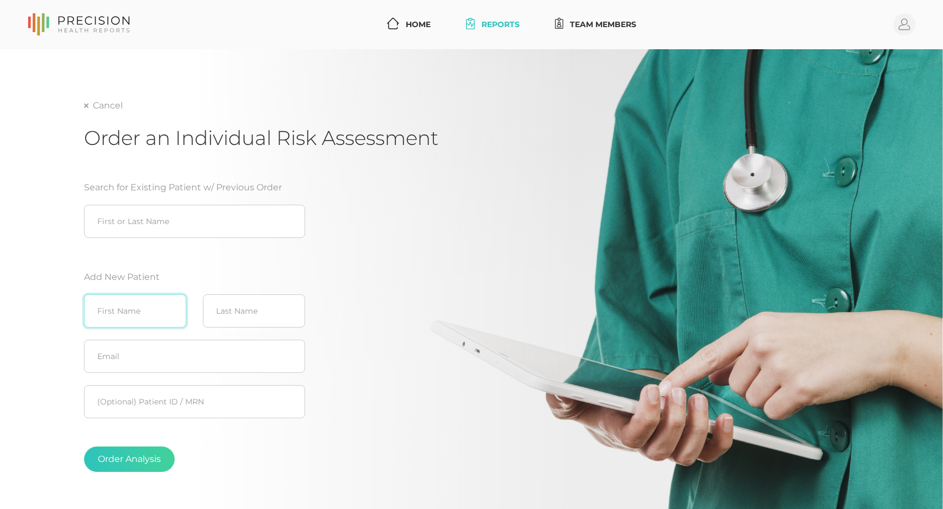
click at [113, 315] on input "text" at bounding box center [135, 310] width 102 height 33
type input "[PERSON_NAME]"
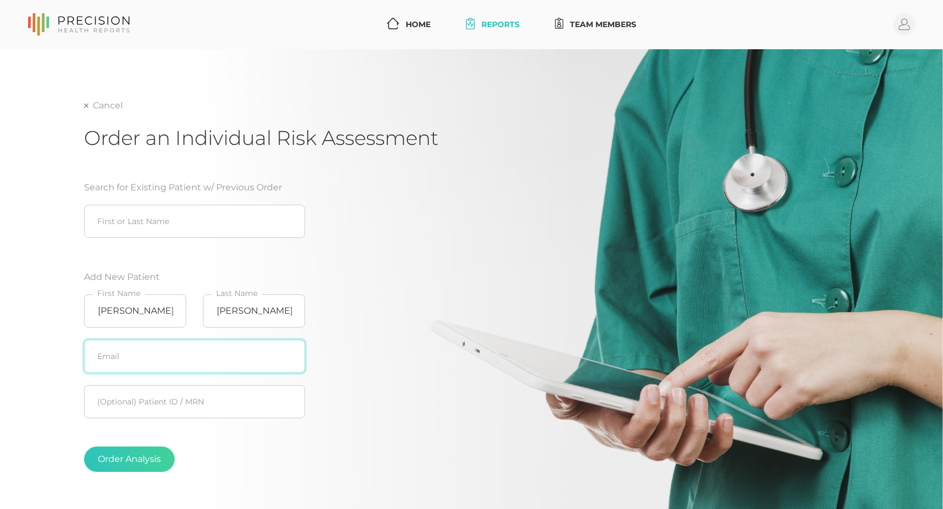
click at [156, 355] on input "text" at bounding box center [194, 356] width 221 height 33
type input "[EMAIL_ADDRESS][DOMAIN_NAME]"
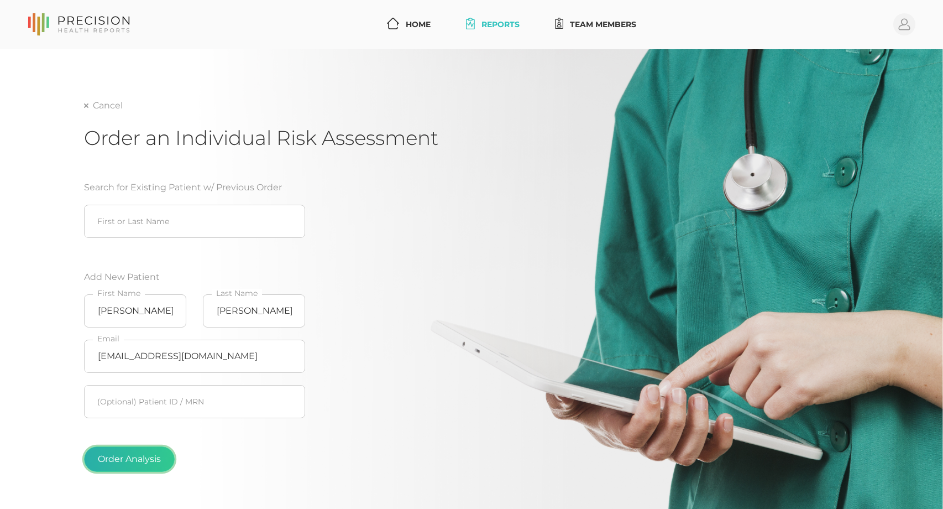
click at [141, 458] on button "Order Analysis" at bounding box center [129, 458] width 91 height 25
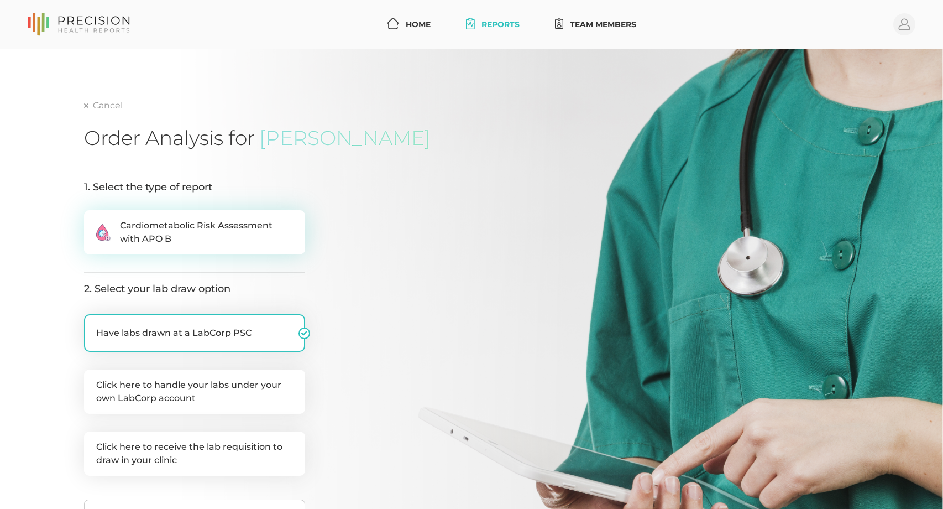
click at [189, 234] on span "Cardiometabolic Risk Assessment with APO B" at bounding box center [206, 232] width 173 height 27
click at [93, 221] on input ".cls-2{fill:#fa759e}.cls-4{fill:#ffd7e5}.cls-8{fill:#3a2c60} Cardiometabolic Ri…" at bounding box center [88, 215] width 9 height 11
radio input "true"
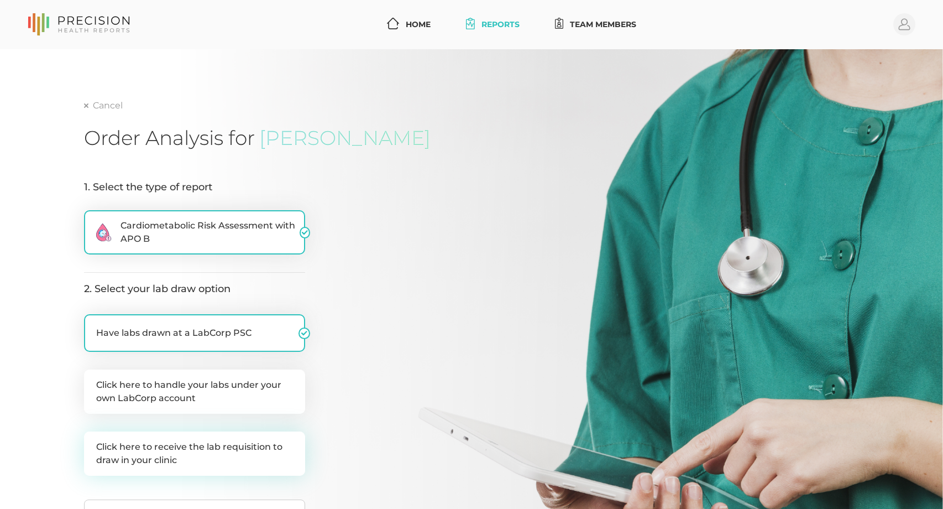
click at [200, 456] on label "Click here to receive the lab requisition to draw in your clinic" at bounding box center [194, 453] width 221 height 44
click at [93, 442] on input "Click here to receive the lab requisition to draw in your clinic" at bounding box center [88, 436] width 9 height 11
checkbox input "true"
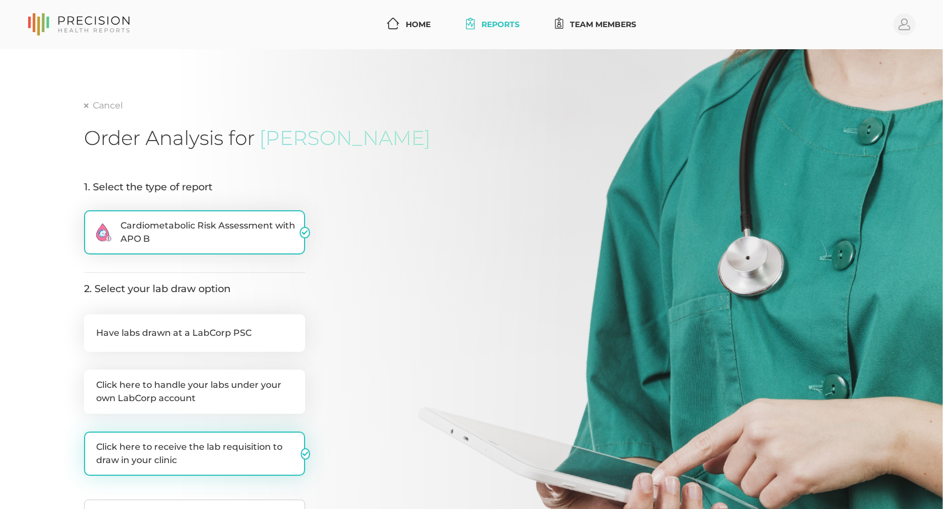
checkbox input "false"
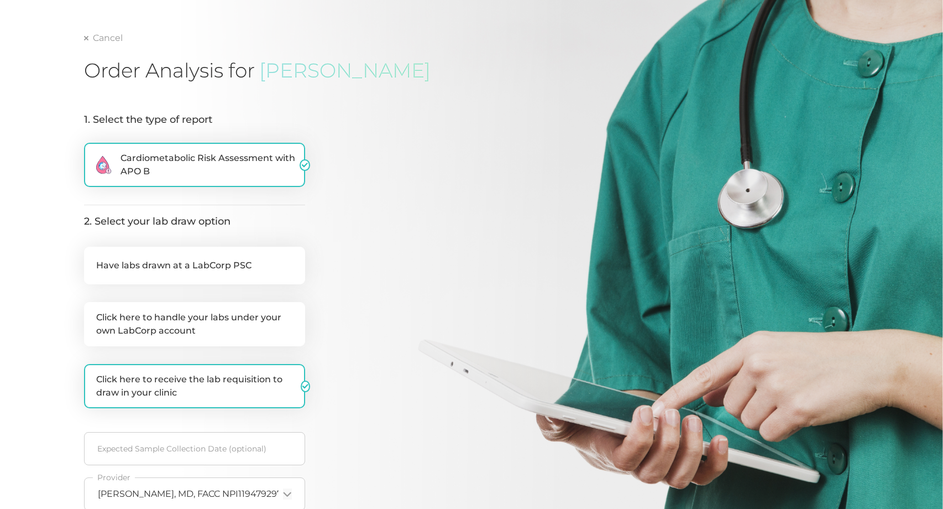
scroll to position [221, 0]
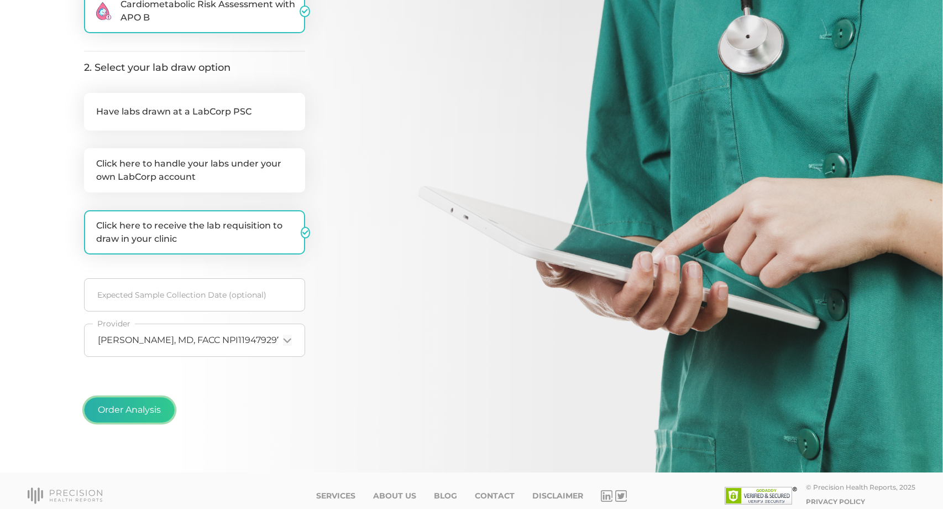
click at [161, 409] on button "Order Analysis" at bounding box center [129, 409] width 91 height 25
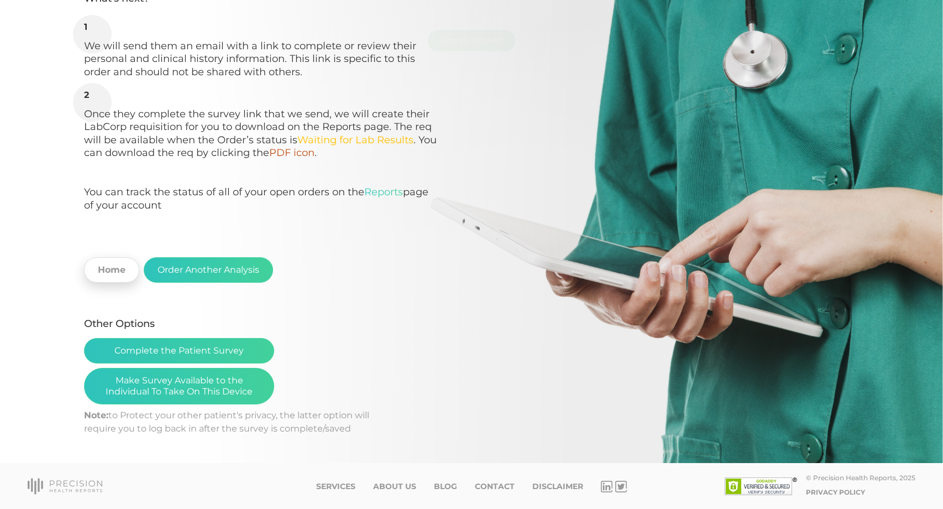
click at [112, 272] on link "Home" at bounding box center [111, 269] width 55 height 25
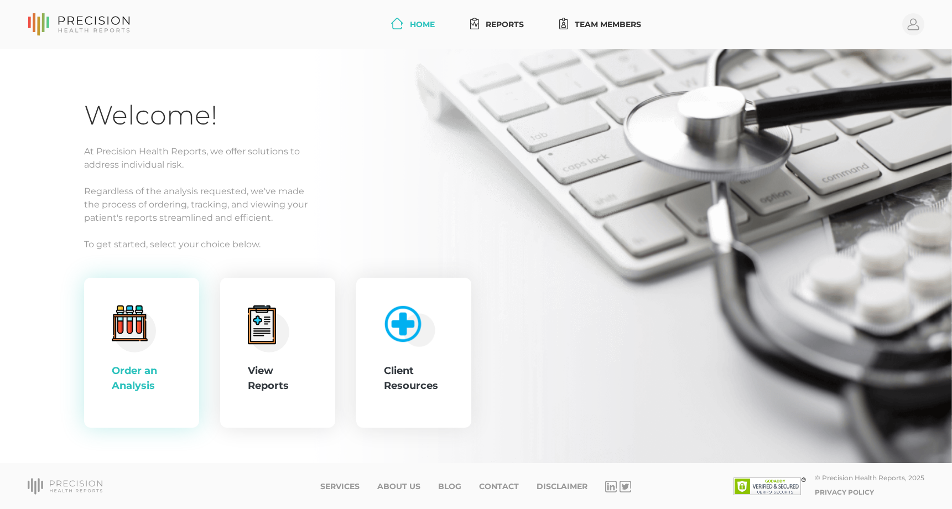
click at [112, 329] on icon ".cls-4{fill:#f3f3f3}.cls-5{fill:#e4e4e4}.cls-6{fill:#bbf7ff}.cls-7{fill:#8bf0ff…" at bounding box center [134, 328] width 44 height 47
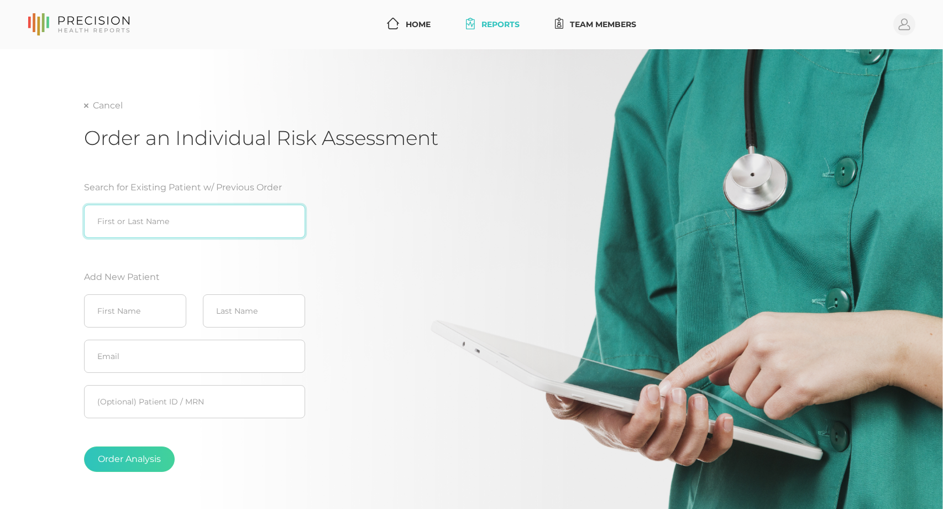
click at [170, 225] on input "search" at bounding box center [194, 221] width 221 height 33
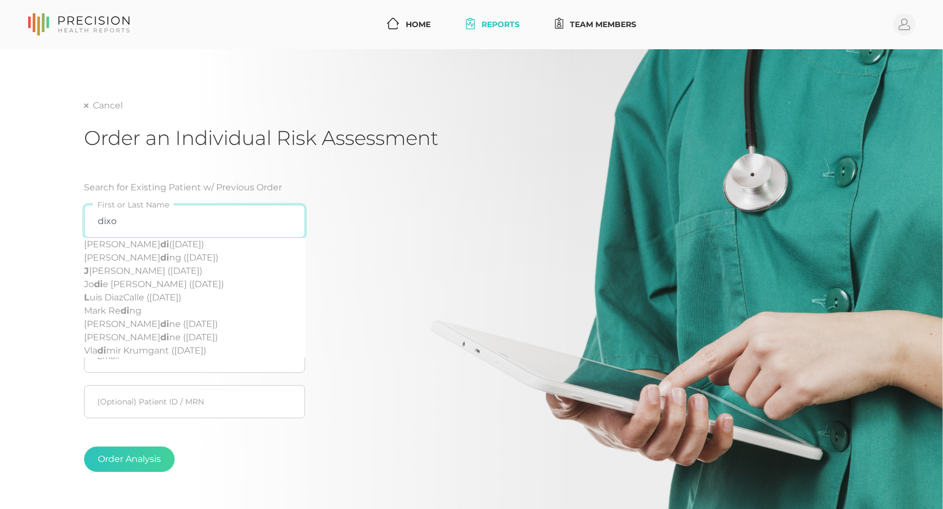
type input "[PERSON_NAME]"
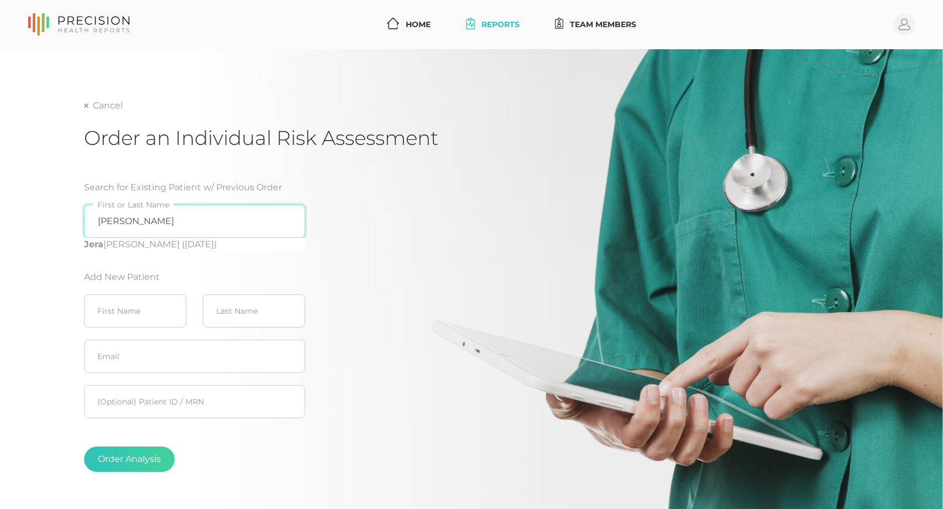
click at [286, 223] on input "[PERSON_NAME]" at bounding box center [194, 221] width 221 height 33
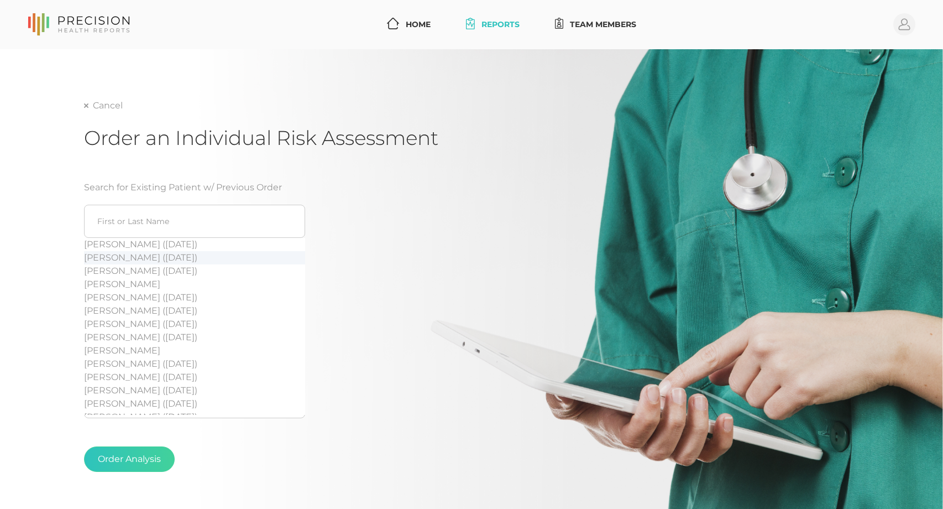
click at [349, 268] on div "Search for Existing Patient w/ Previous Order [PERSON_NAME] ([DATE]) [PERSON_NA…" at bounding box center [261, 331] width 354 height 326
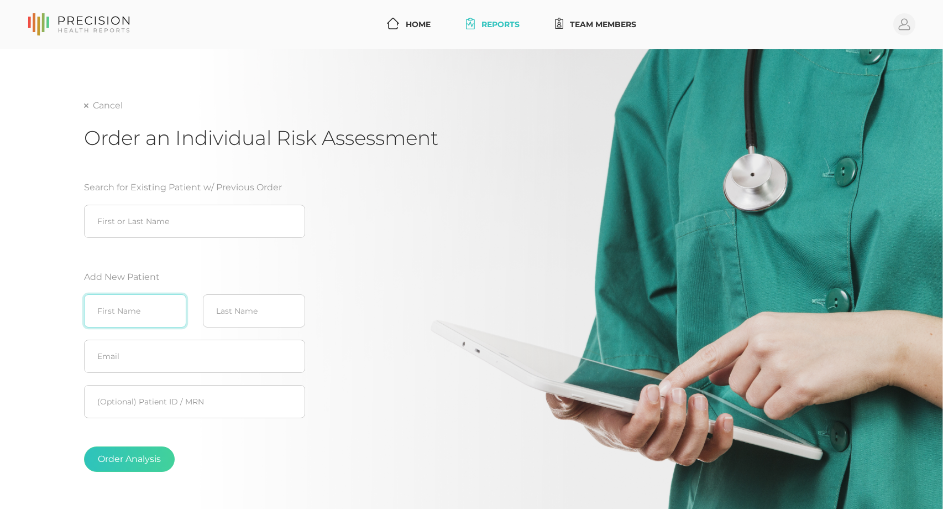
click at [149, 304] on input "text" at bounding box center [135, 310] width 102 height 33
type input "[PERSON_NAME]"
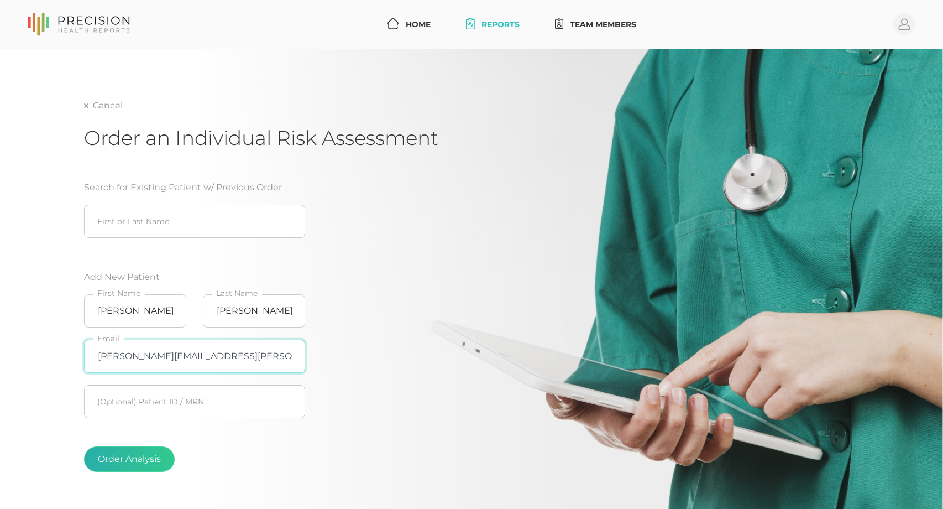
type input "[PERSON_NAME][EMAIL_ADDRESS][PERSON_NAME][DOMAIN_NAME]"
click at [136, 463] on button "Order Analysis" at bounding box center [129, 458] width 91 height 25
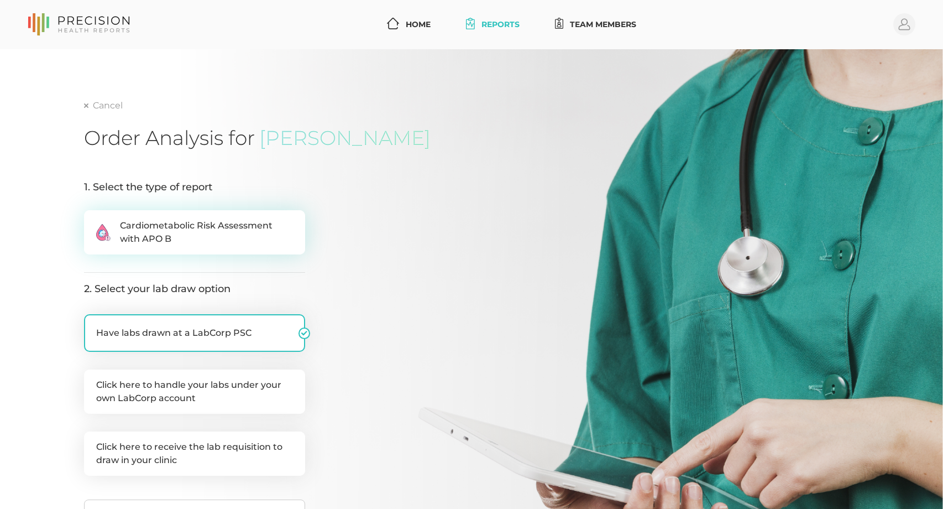
click at [203, 224] on span "Cardiometabolic Risk Assessment with APO B" at bounding box center [206, 232] width 173 height 27
click at [93, 221] on input ".cls-2{fill:#fa759e}.cls-4{fill:#ffd7e5}.cls-8{fill:#3a2c60} Cardiometabolic Ri…" at bounding box center [88, 215] width 9 height 11
radio input "true"
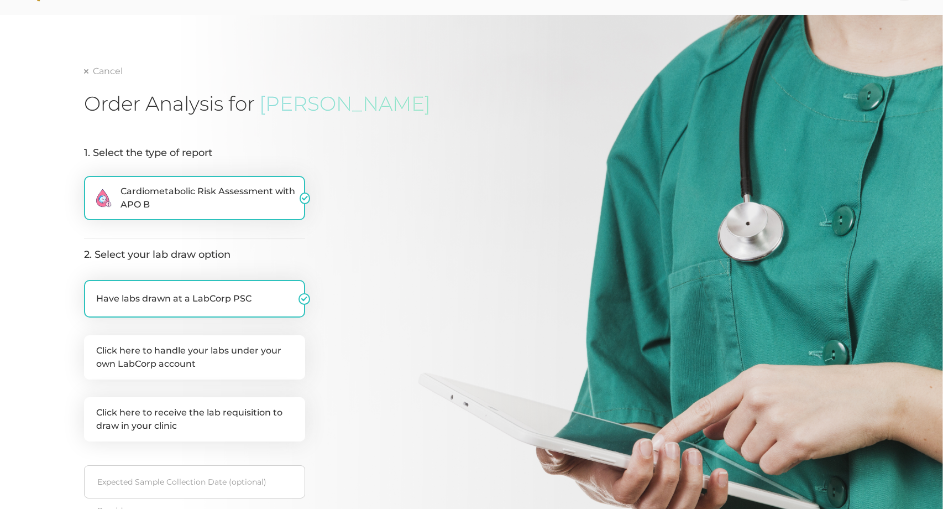
scroll to position [166, 0]
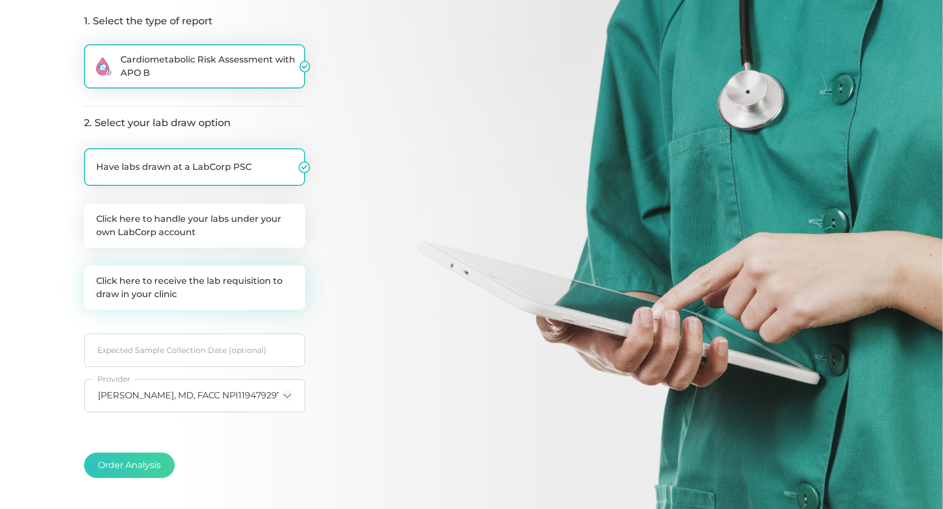
click at [225, 294] on label "Click here to receive the lab requisition to draw in your clinic" at bounding box center [194, 287] width 221 height 44
click at [93, 276] on input "Click here to receive the lab requisition to draw in your clinic" at bounding box center [88, 270] width 9 height 11
checkbox input "true"
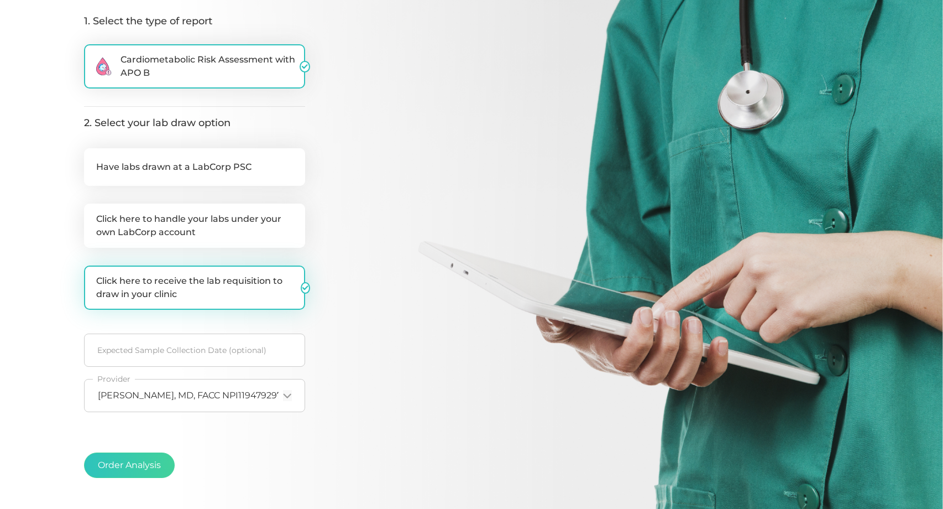
checkbox input "false"
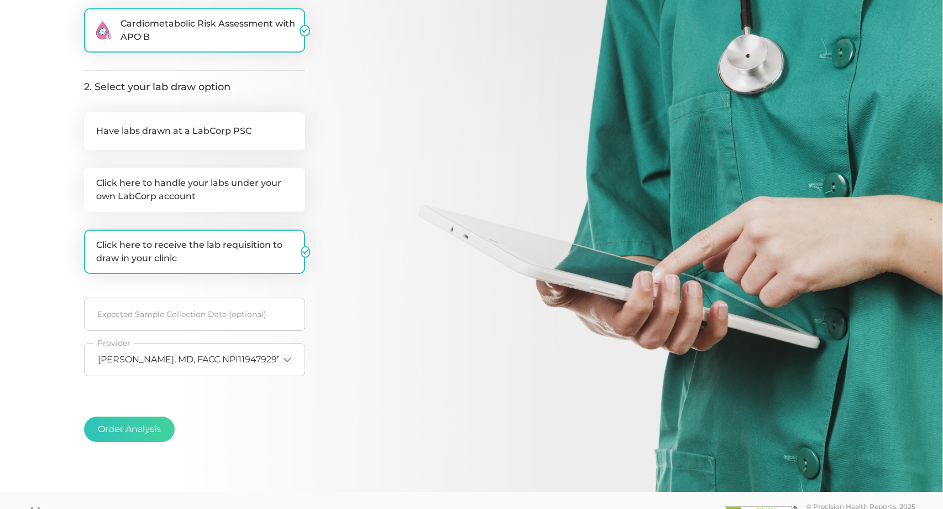
scroll to position [221, 0]
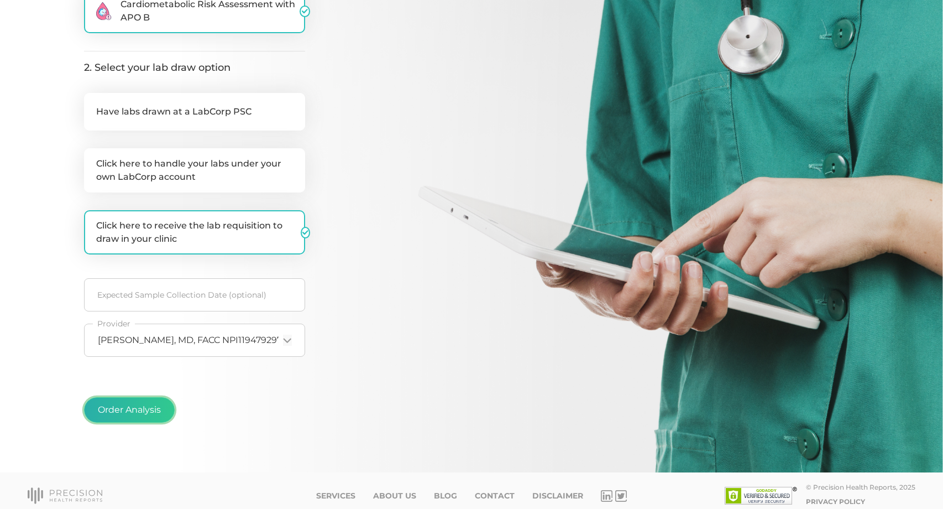
click at [123, 405] on button "Order Analysis" at bounding box center [129, 409] width 91 height 25
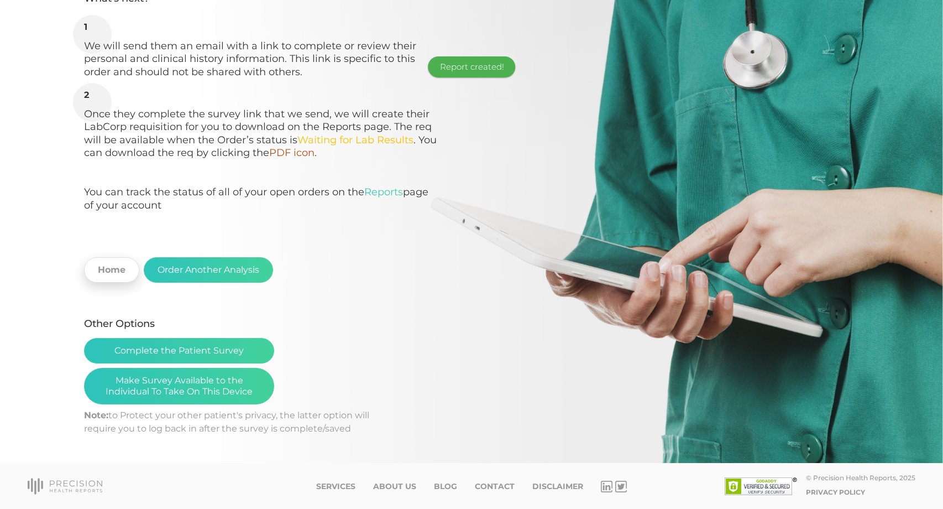
click at [97, 275] on link "Home" at bounding box center [111, 269] width 55 height 25
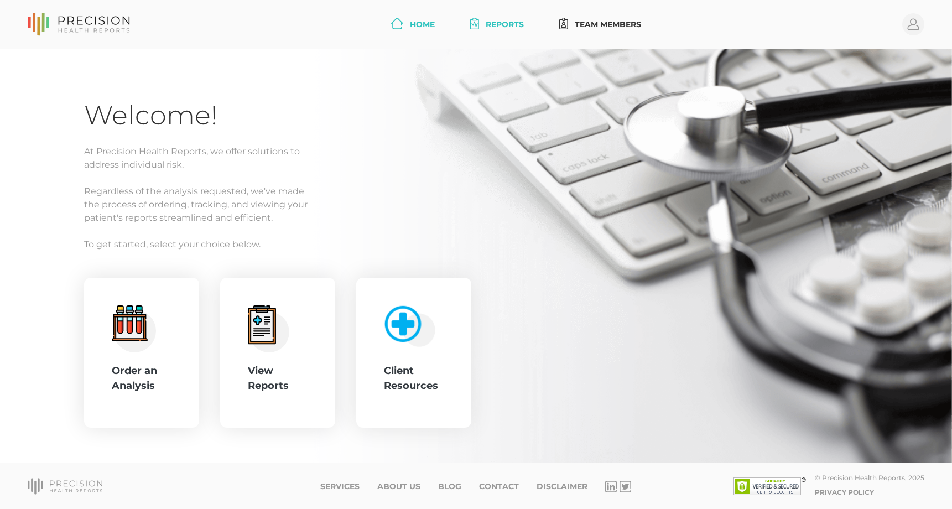
click at [491, 19] on link "Reports" at bounding box center [497, 24] width 62 height 20
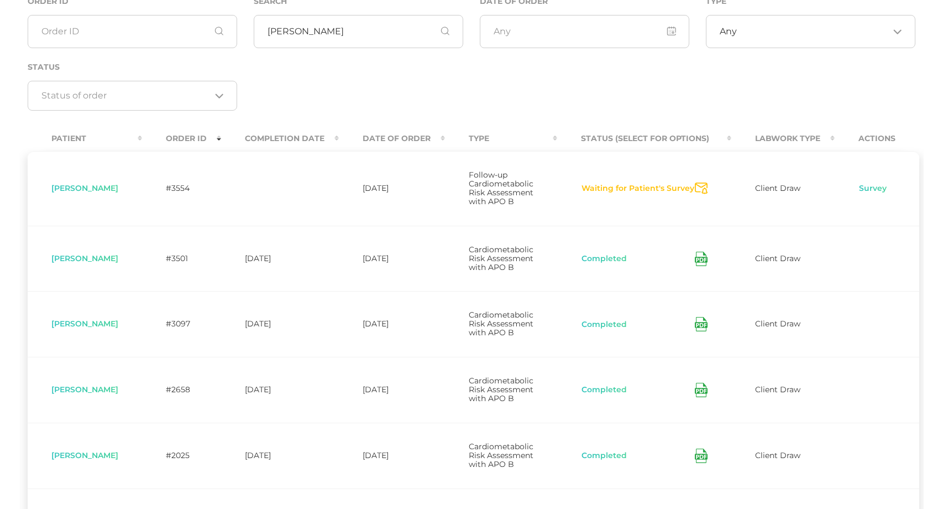
scroll to position [23, 0]
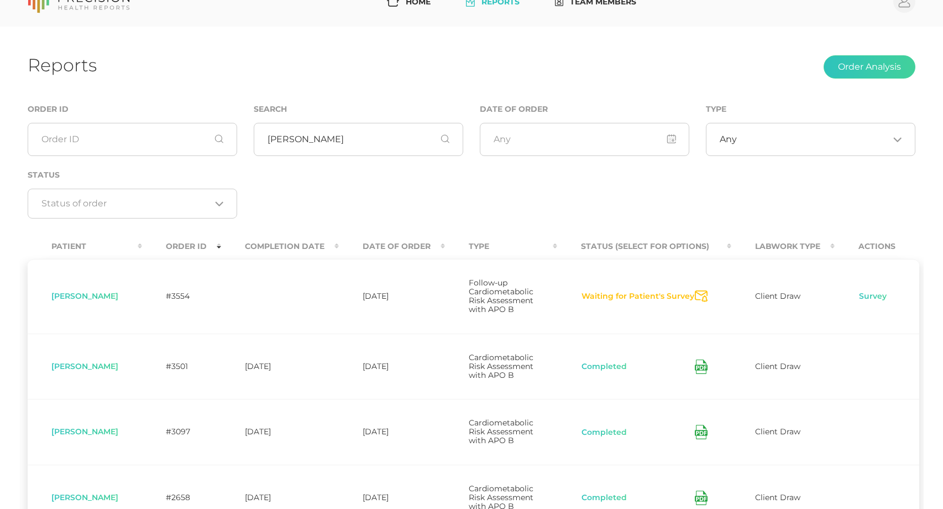
click at [645, 294] on button "Waiting for Patient's Survey" at bounding box center [638, 296] width 114 height 11
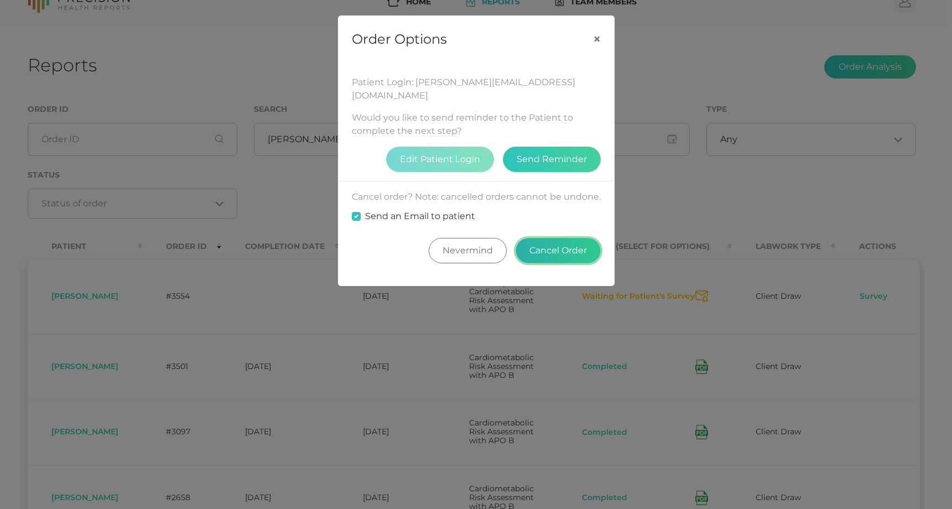
click at [563, 238] on button "Cancel Order" at bounding box center [557, 250] width 85 height 25
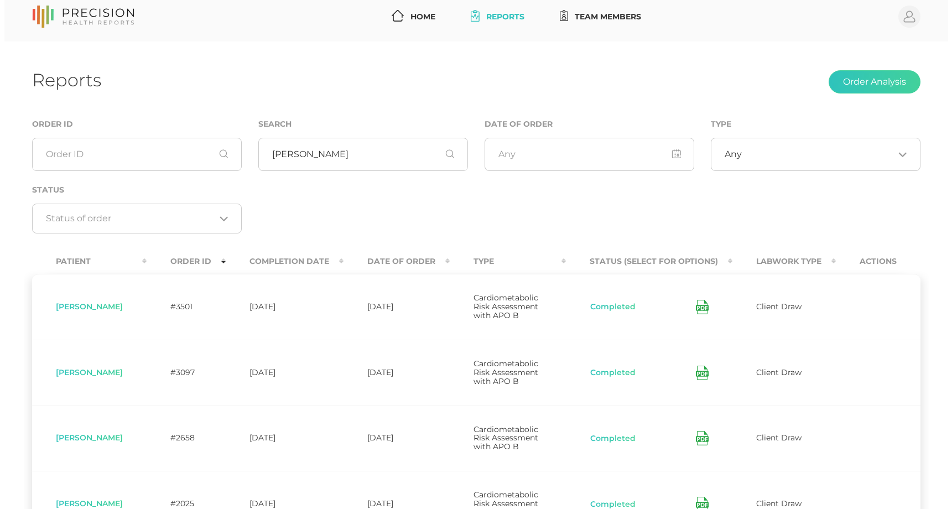
scroll to position [0, 0]
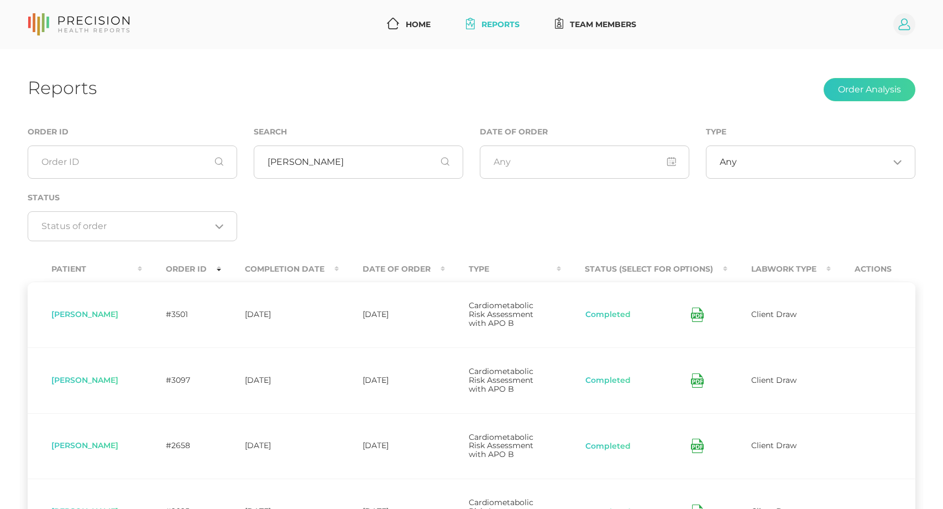
click at [900, 25] on circle at bounding box center [905, 24] width 22 height 22
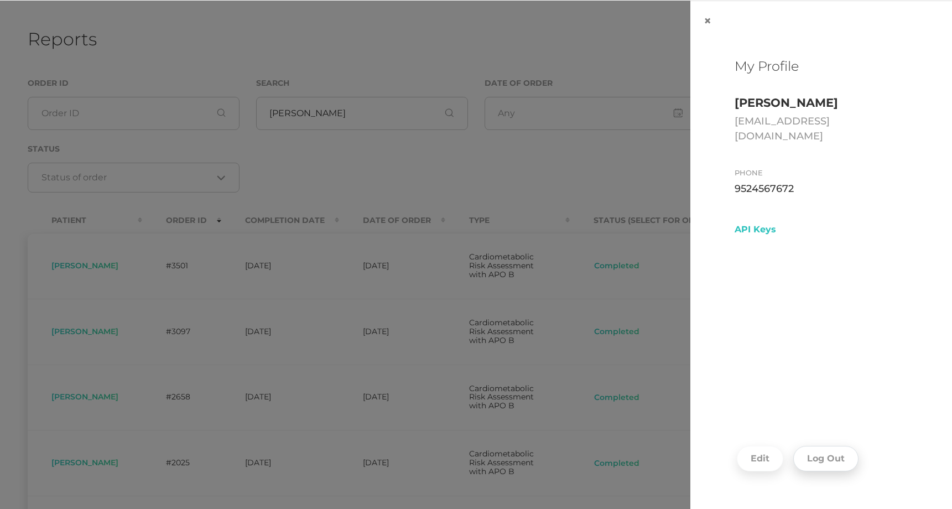
click at [827, 470] on button "Log Out" at bounding box center [825, 458] width 65 height 25
